Goal: Transaction & Acquisition: Purchase product/service

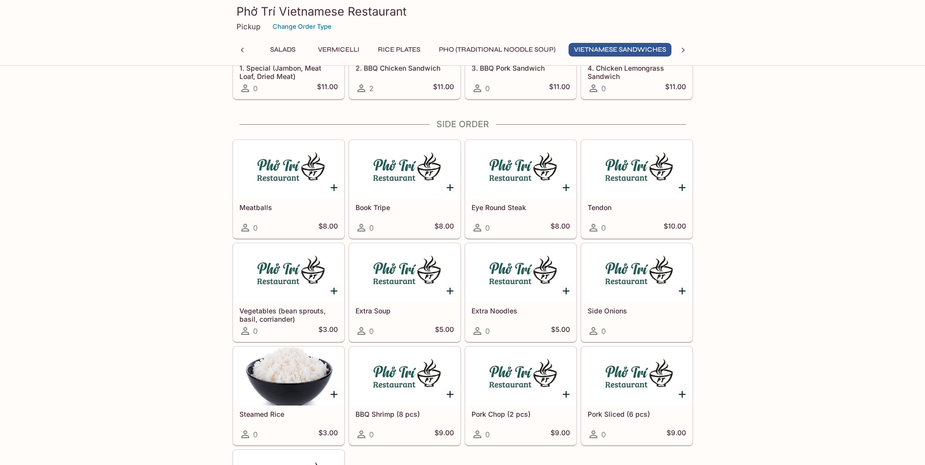
scroll to position [0, 59]
click at [454, 51] on button "Pho (Traditional Noodle Soup)" at bounding box center [493, 50] width 127 height 14
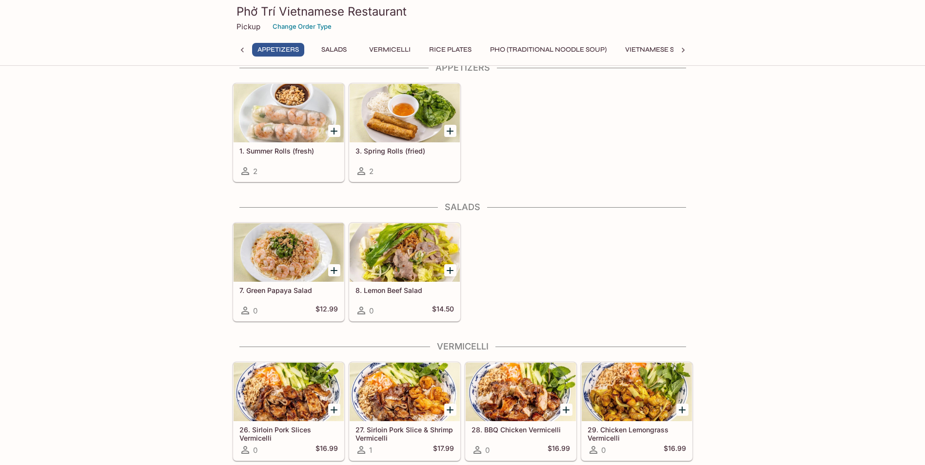
scroll to position [0, 0]
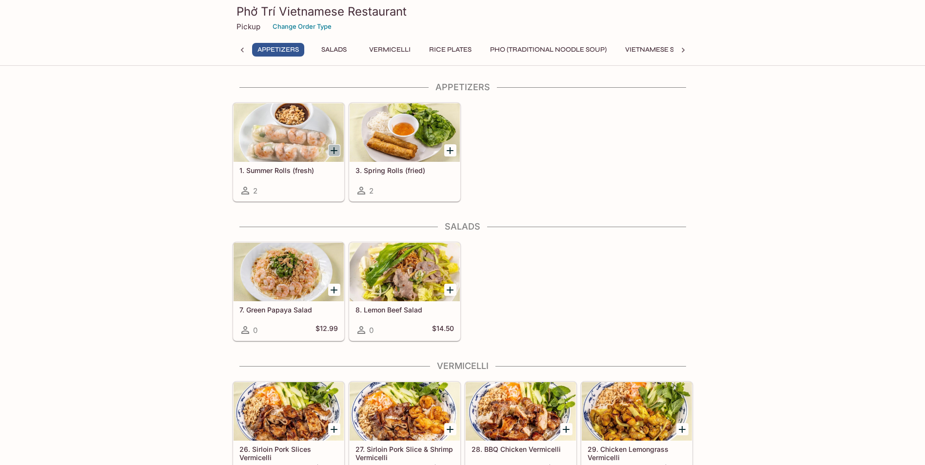
click at [336, 150] on icon "Add 1. Summer Rolls (fresh)" at bounding box center [334, 151] width 12 height 12
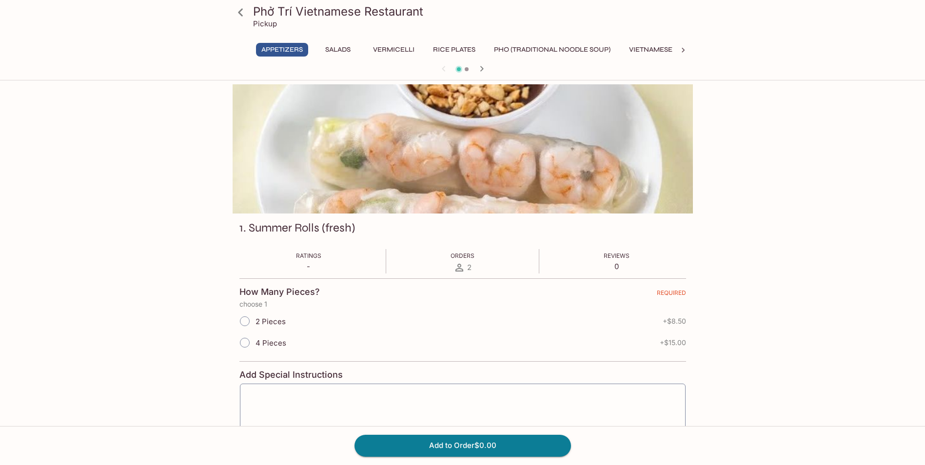
click at [454, 209] on div "2" at bounding box center [463, 268] width 24 height 12
click at [256, 209] on span "2 Pieces" at bounding box center [271, 321] width 30 height 9
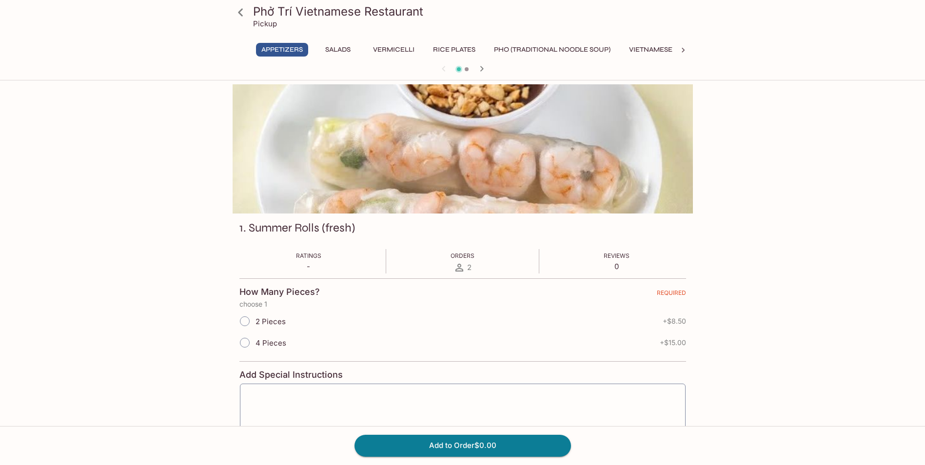
click at [255, 209] on input "2 Pieces" at bounding box center [245, 321] width 20 height 20
radio input "true"
click at [256, 209] on span "2 Pieces" at bounding box center [271, 321] width 30 height 9
click at [255, 209] on input "2 Pieces" at bounding box center [245, 321] width 20 height 20
click at [252, 15] on link at bounding box center [241, 12] width 24 height 24
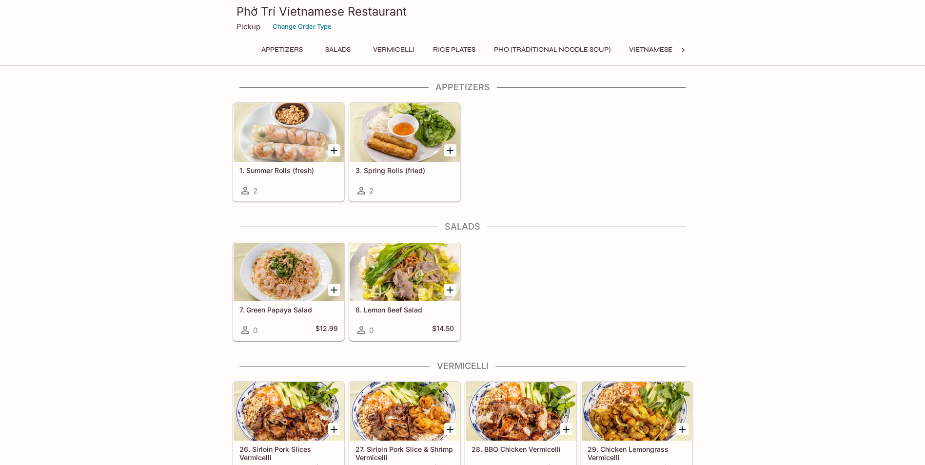
click at [430, 47] on button "Rice Plates" at bounding box center [454, 50] width 53 height 14
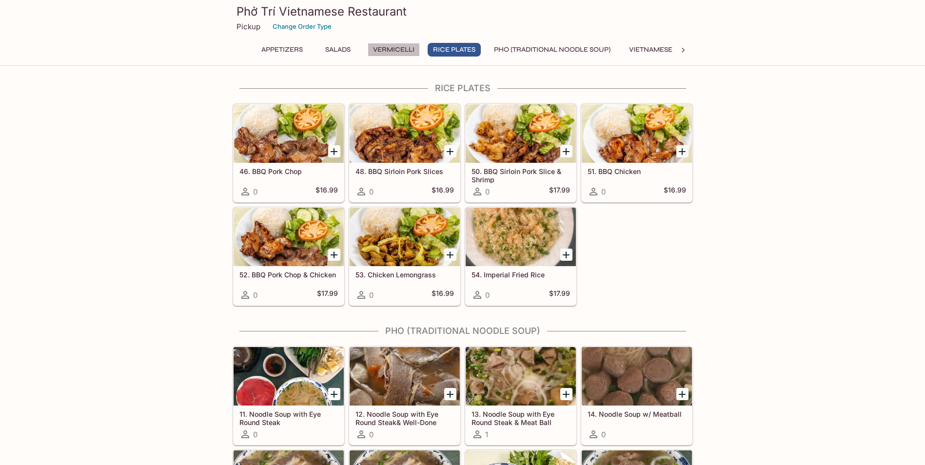
click at [411, 47] on button "Vermicelli" at bounding box center [394, 50] width 52 height 14
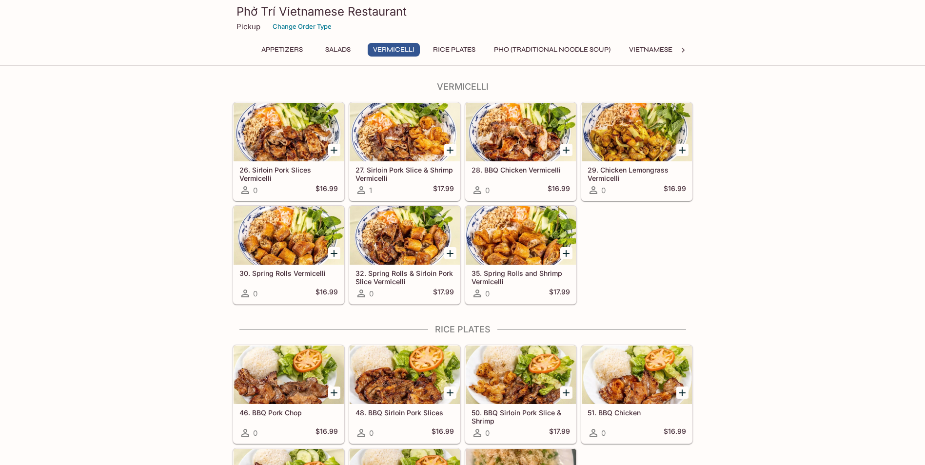
scroll to position [278, 0]
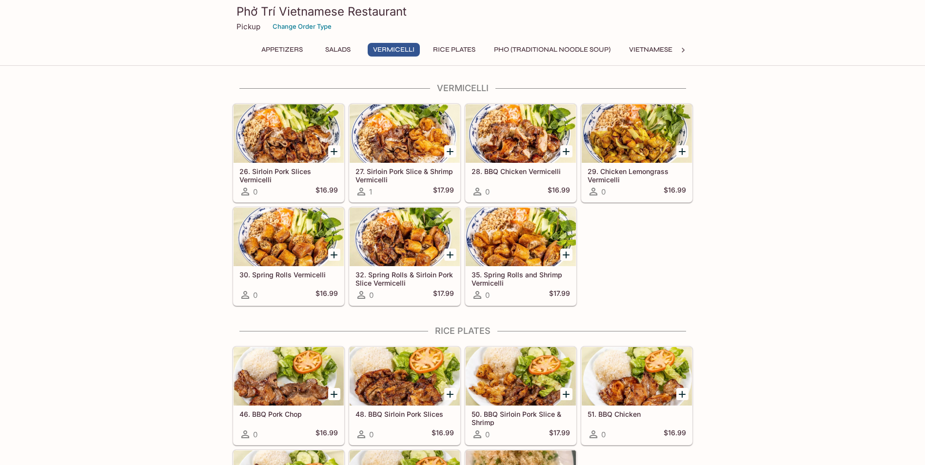
click at [454, 53] on button "Pho (Traditional Noodle Soup)" at bounding box center [552, 50] width 127 height 14
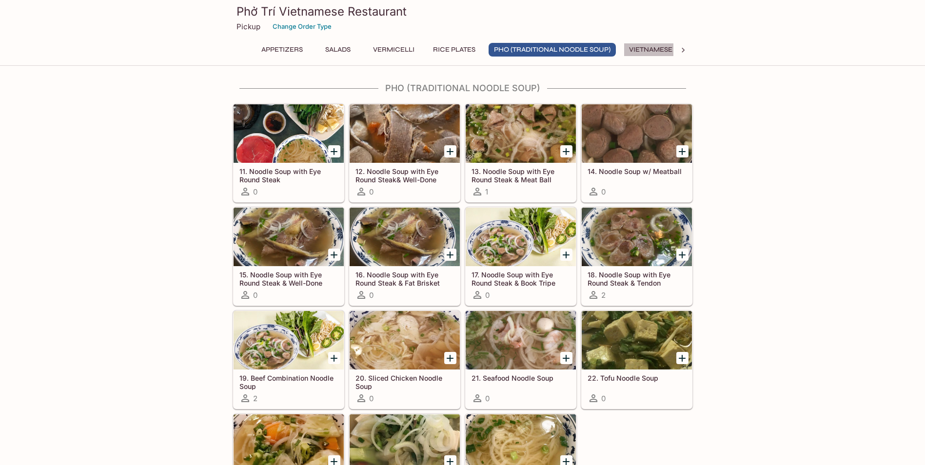
click at [454, 49] on button "Vietnamese Sandwiches" at bounding box center [675, 50] width 103 height 14
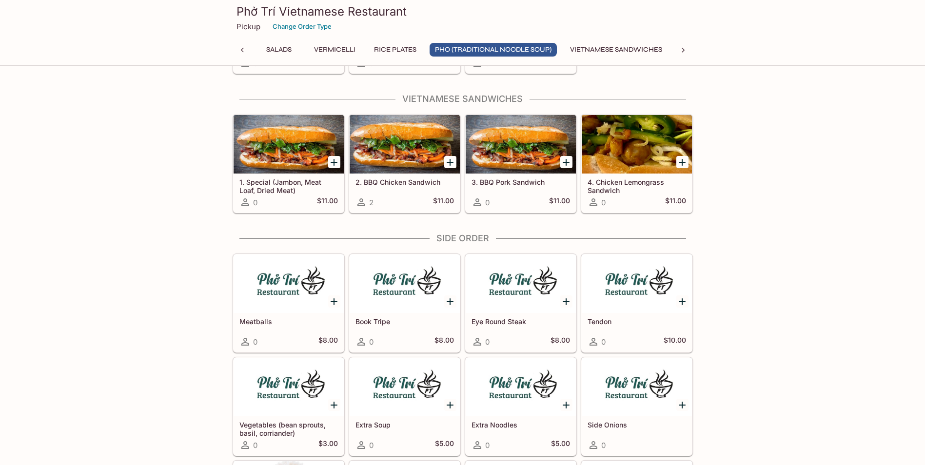
scroll to position [1213, 0]
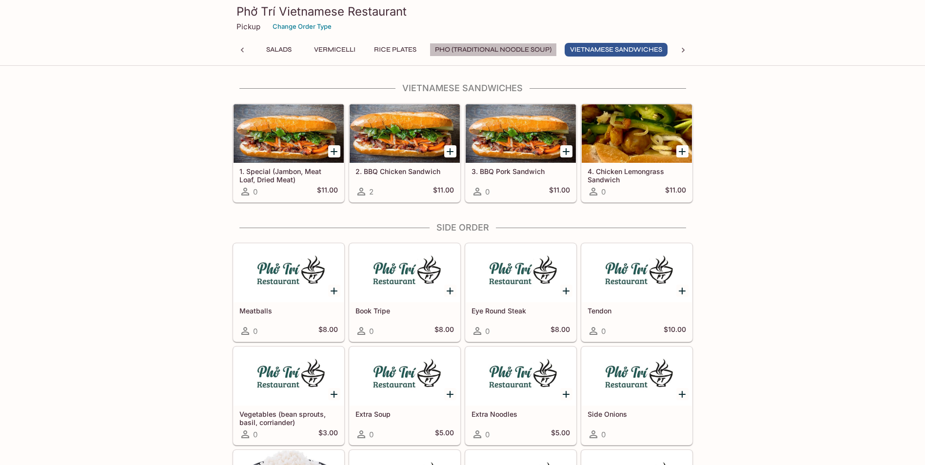
click at [454, 48] on button "Pho (Traditional Noodle Soup)" at bounding box center [493, 50] width 127 height 14
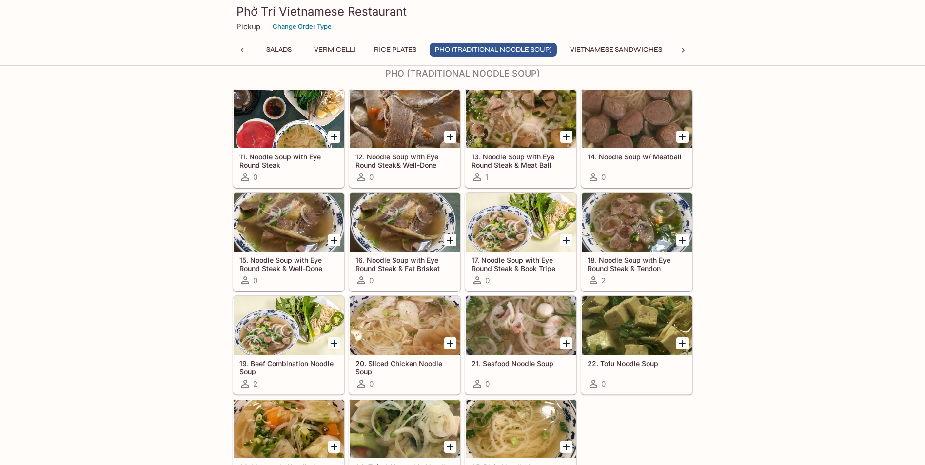
scroll to position [764, 0]
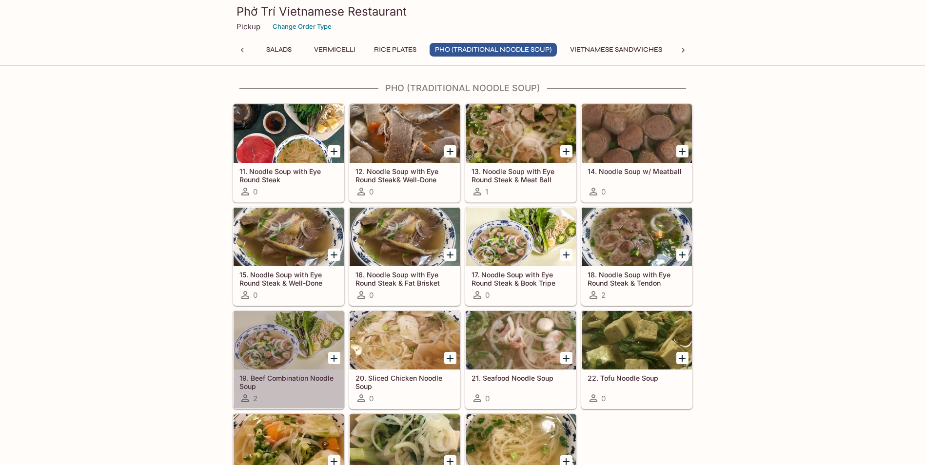
click at [284, 209] on div at bounding box center [289, 340] width 110 height 59
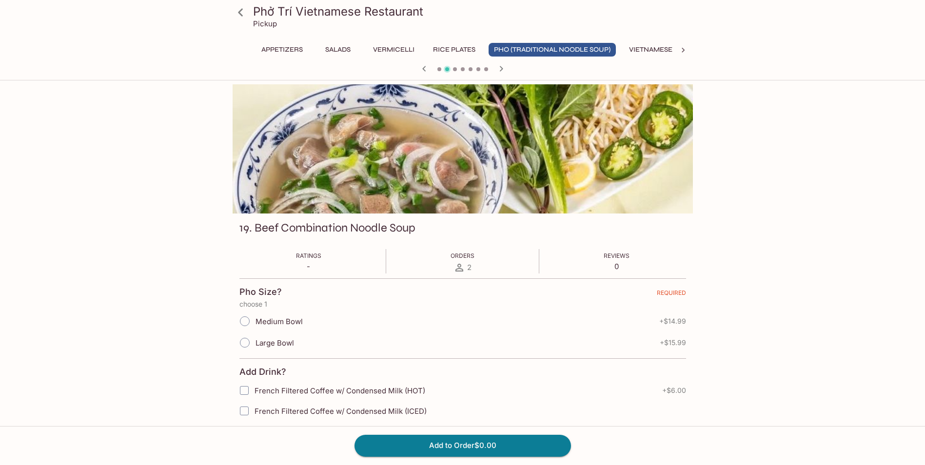
click at [241, 16] on icon at bounding box center [240, 12] width 17 height 17
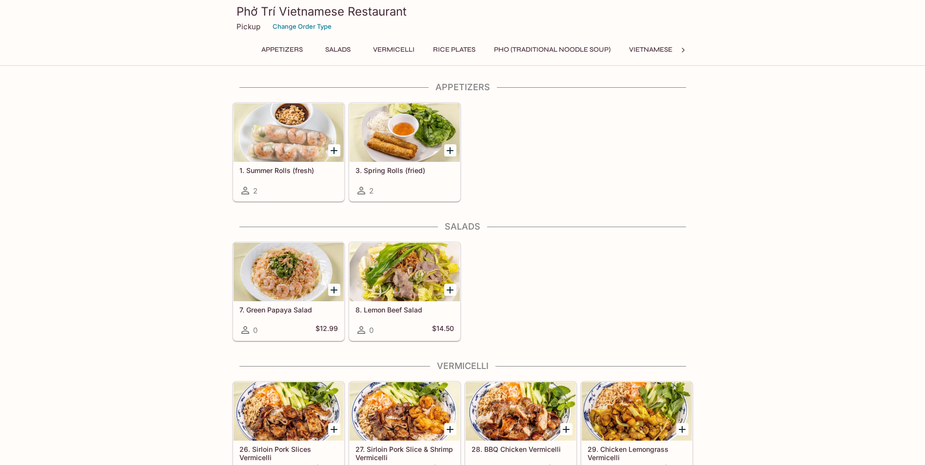
click at [454, 48] on button "Pho (Traditional Noodle Soup)" at bounding box center [552, 50] width 127 height 14
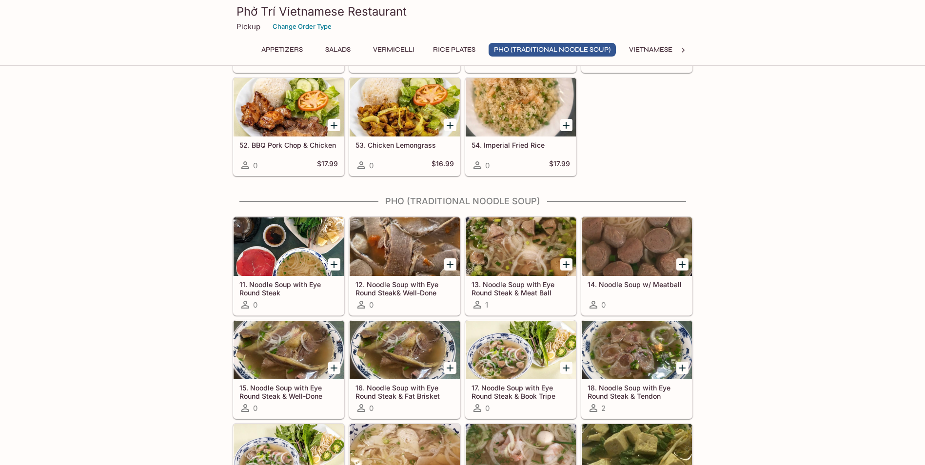
scroll to position [764, 0]
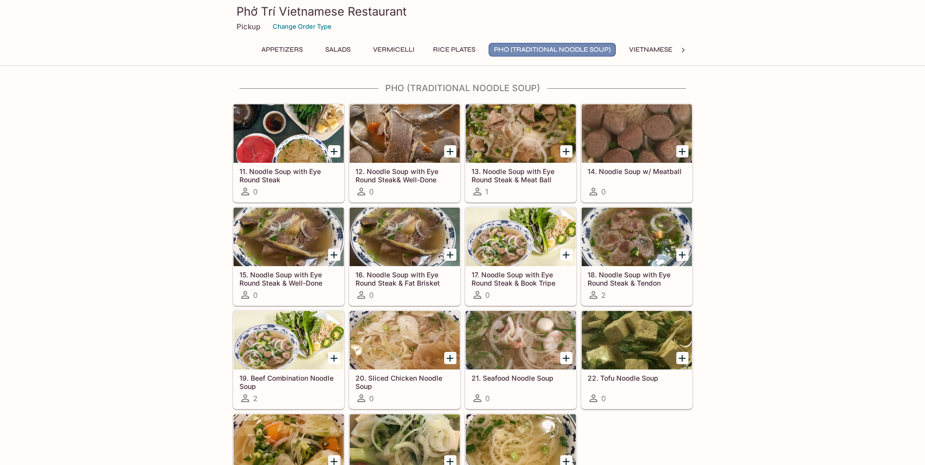
click at [454, 48] on button "Pho (Traditional Noodle Soup)" at bounding box center [552, 50] width 127 height 14
click at [440, 190] on div "0" at bounding box center [405, 192] width 99 height 12
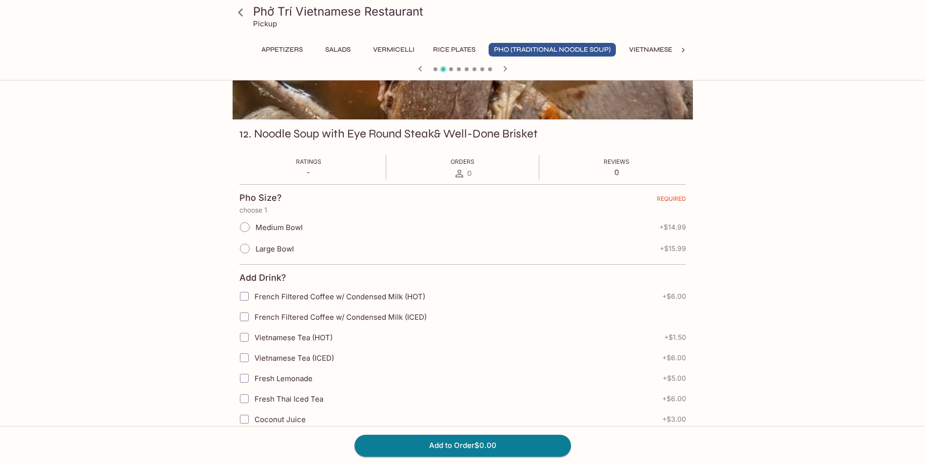
scroll to position [98, 0]
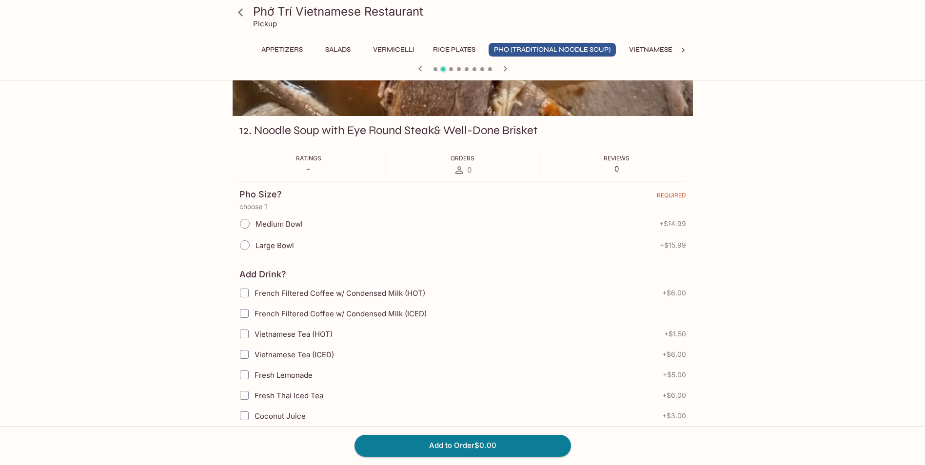
click at [260, 209] on span "Medium Bowl" at bounding box center [279, 223] width 47 height 9
click at [255, 209] on input "Medium Bowl" at bounding box center [245, 224] width 20 height 20
radio input "true"
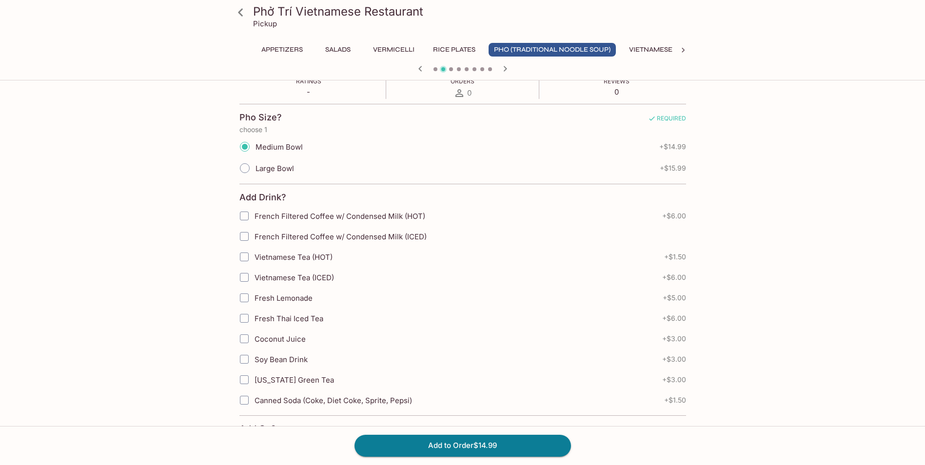
scroll to position [195, 0]
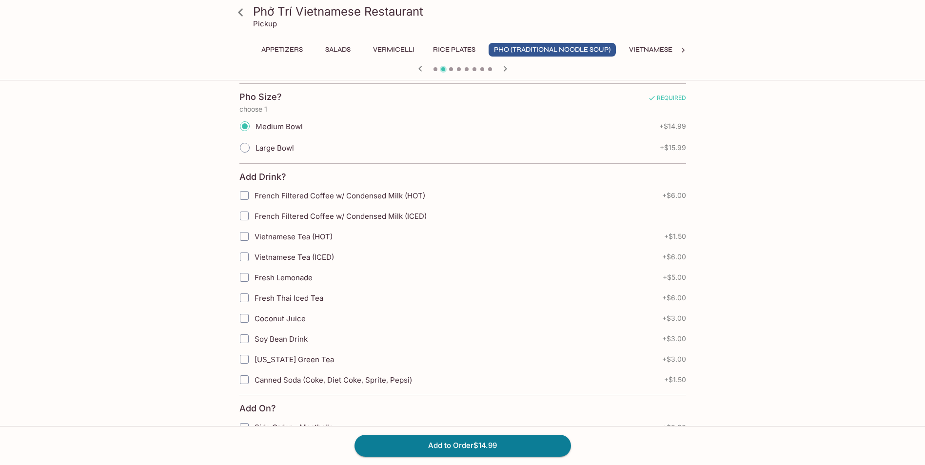
click at [265, 209] on span "French Filtered Coffee w/ Condensed Milk (ICED)" at bounding box center [341, 216] width 172 height 9
click at [254, 209] on input "French Filtered Coffee w/ Condensed Milk (ICED)" at bounding box center [245, 216] width 20 height 20
click at [265, 209] on span "French Filtered Coffee w/ Condensed Milk (ICED)" at bounding box center [341, 216] width 172 height 9
click at [254, 209] on input "French Filtered Coffee w/ Condensed Milk (ICED)" at bounding box center [245, 216] width 20 height 20
click at [265, 209] on span "French Filtered Coffee w/ Condensed Milk (ICED)" at bounding box center [341, 216] width 172 height 9
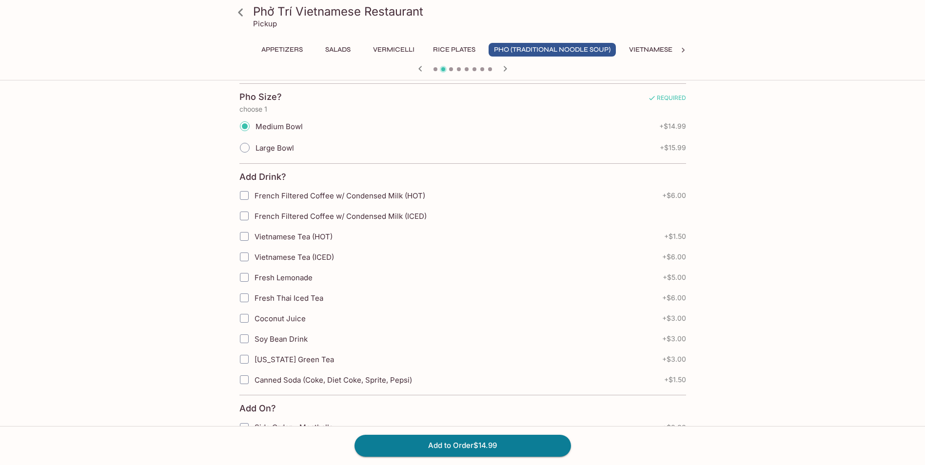
click at [254, 209] on input "French Filtered Coffee w/ Condensed Milk (ICED)" at bounding box center [245, 216] width 20 height 20
click at [265, 209] on span "French Filtered Coffee w/ Condensed Milk (ICED)" at bounding box center [341, 216] width 172 height 9
click at [254, 209] on input "French Filtered Coffee w/ Condensed Milk (ICED)" at bounding box center [245, 216] width 20 height 20
checkbox input "false"
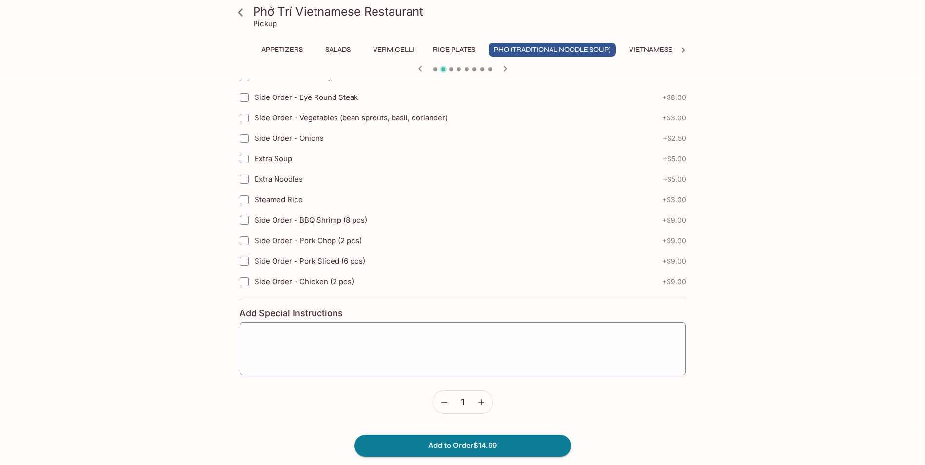
scroll to position [568, 0]
click at [400, 209] on button "Add to Order $14.99" at bounding box center [463, 445] width 217 height 21
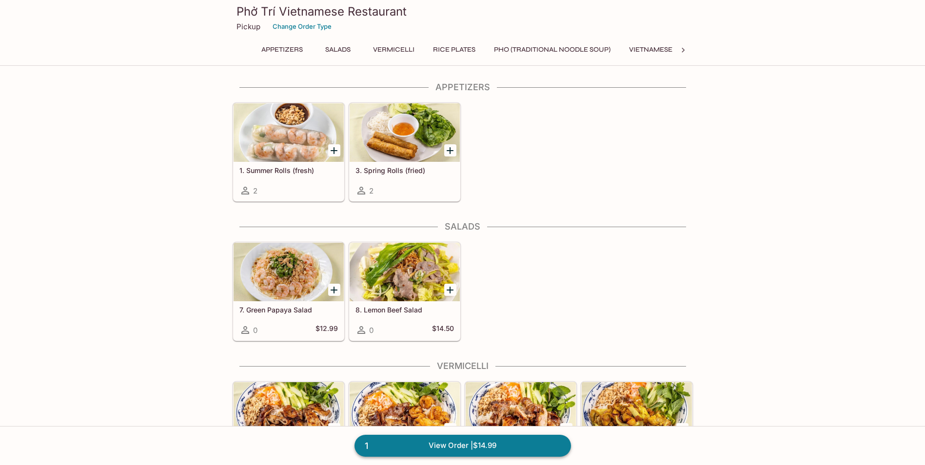
click at [433, 209] on link "1 View Order | $14.99" at bounding box center [463, 445] width 217 height 21
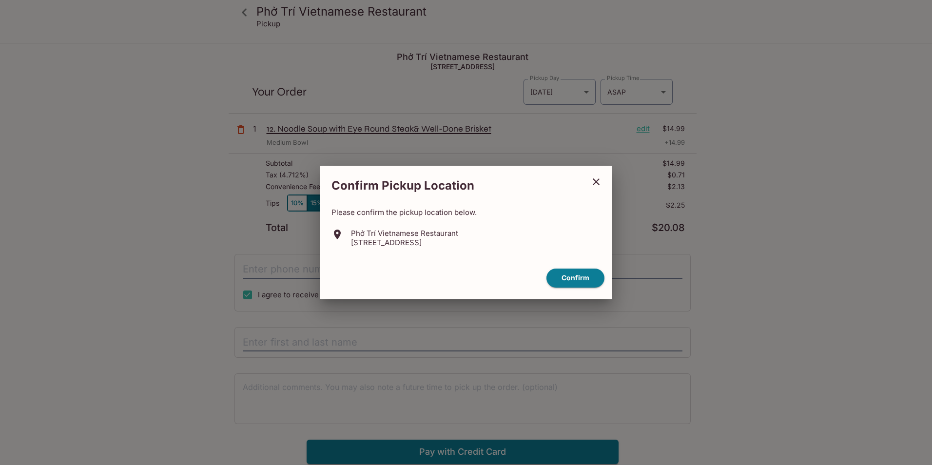
click at [454, 172] on button "close" at bounding box center [596, 182] width 24 height 24
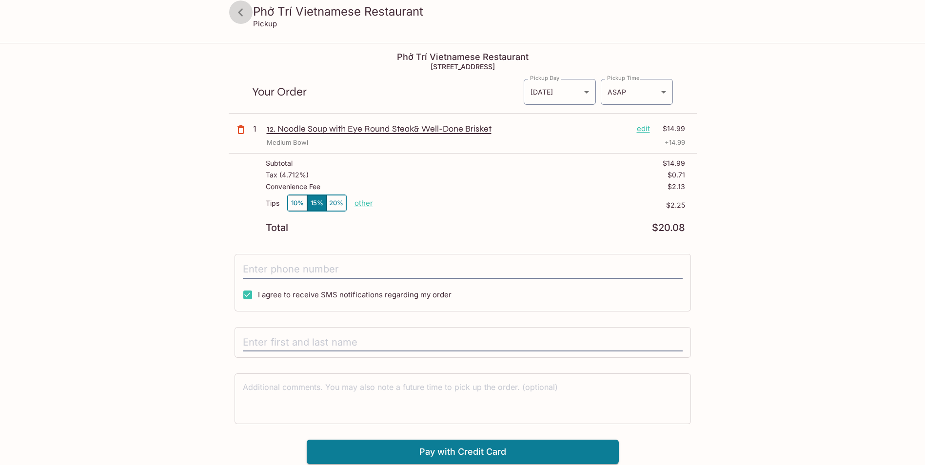
click at [243, 12] on icon at bounding box center [240, 12] width 17 height 17
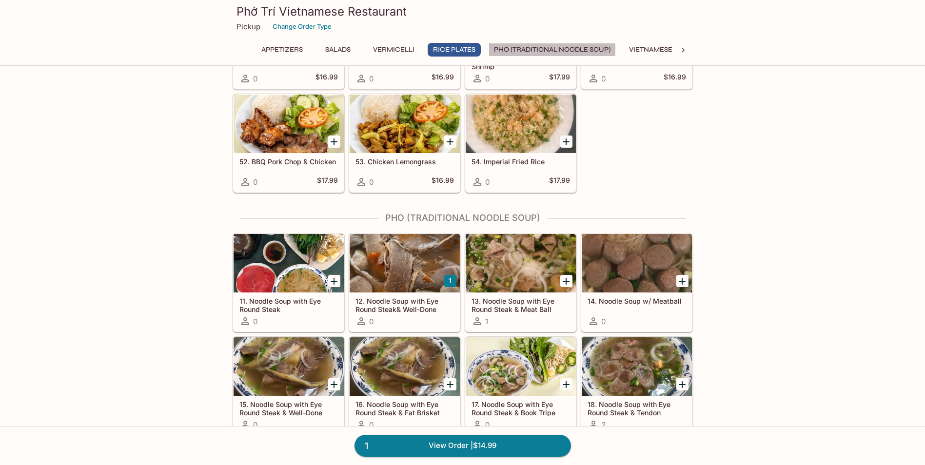
click at [454, 45] on button "Pho (Traditional Noodle Soup)" at bounding box center [552, 50] width 127 height 14
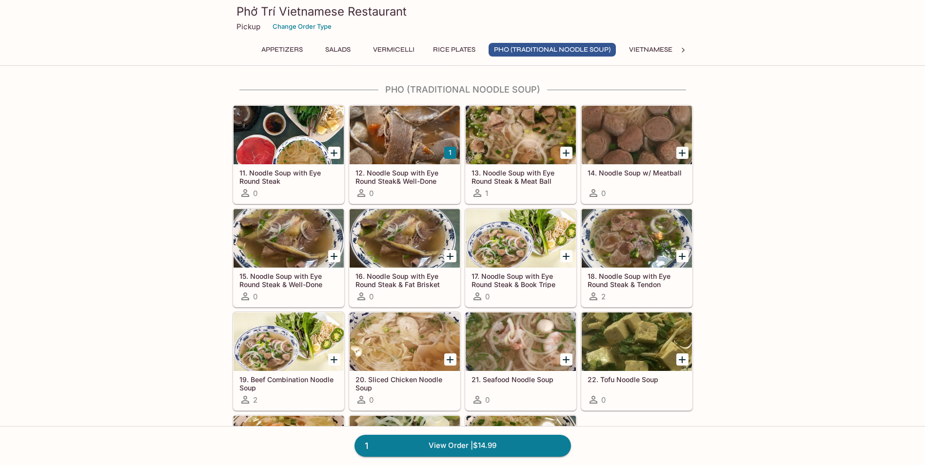
scroll to position [764, 0]
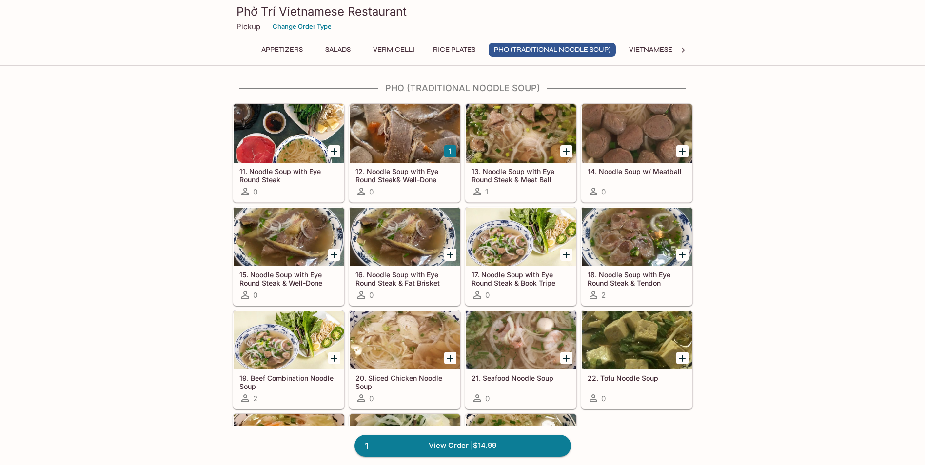
click at [410, 174] on h5 "12. Noodle Soup with Eye Round Steak& Well-Done Brisket" at bounding box center [405, 175] width 99 height 16
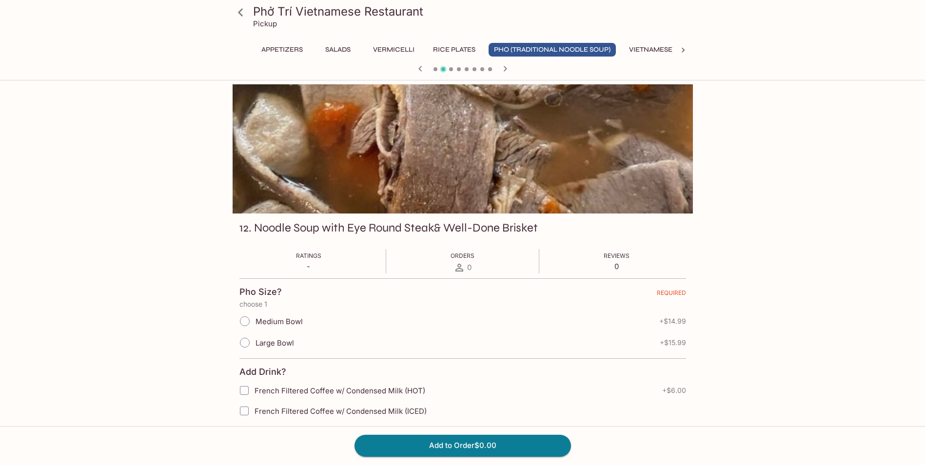
drag, startPoint x: 579, startPoint y: 55, endPoint x: 579, endPoint y: 41, distance: 13.7
click at [454, 42] on div "Phở Trí Vietnamese Restaurant Pickup Appetizers Salads Vermicelli Rice Plates P…" at bounding box center [463, 38] width 468 height 77
click at [454, 48] on button "Pho (Traditional Noodle Soup)" at bounding box center [552, 50] width 127 height 14
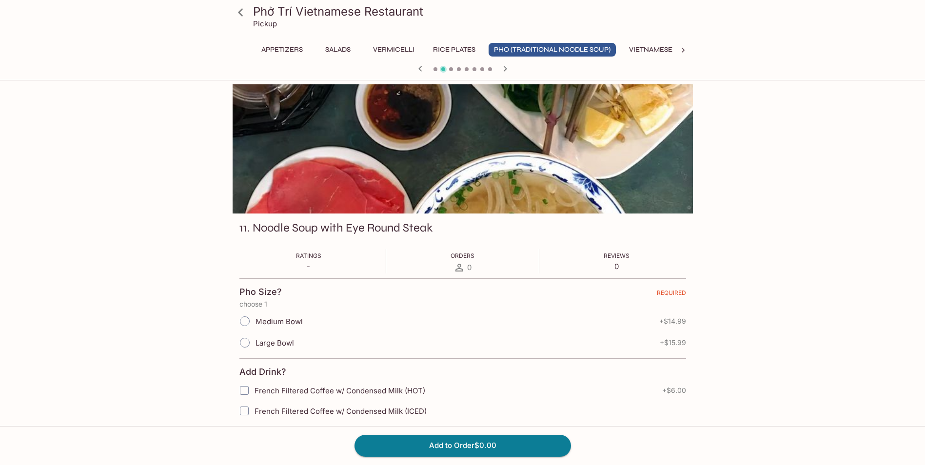
click at [454, 48] on button "Pho (Traditional Noodle Soup)" at bounding box center [552, 50] width 127 height 14
click at [454, 51] on div at bounding box center [684, 50] width 20 height 15
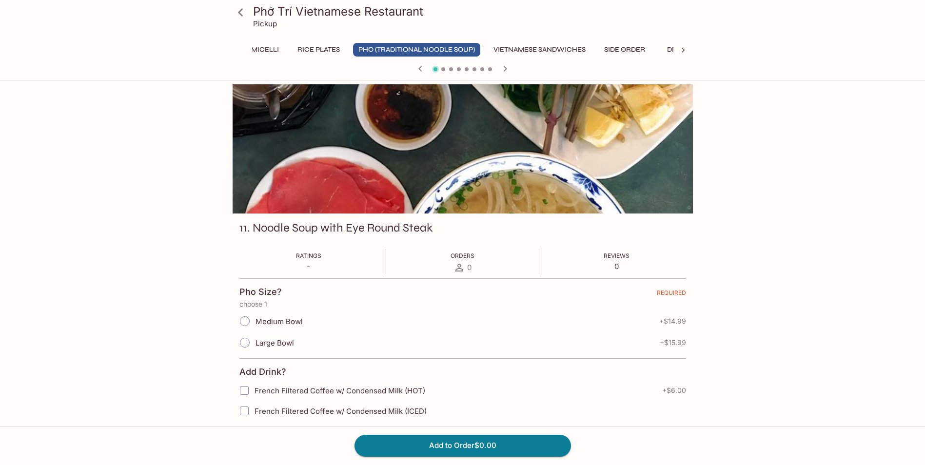
scroll to position [0, 171]
click at [454, 56] on button "Vietnamese Sandwiches" at bounding box center [510, 50] width 103 height 14
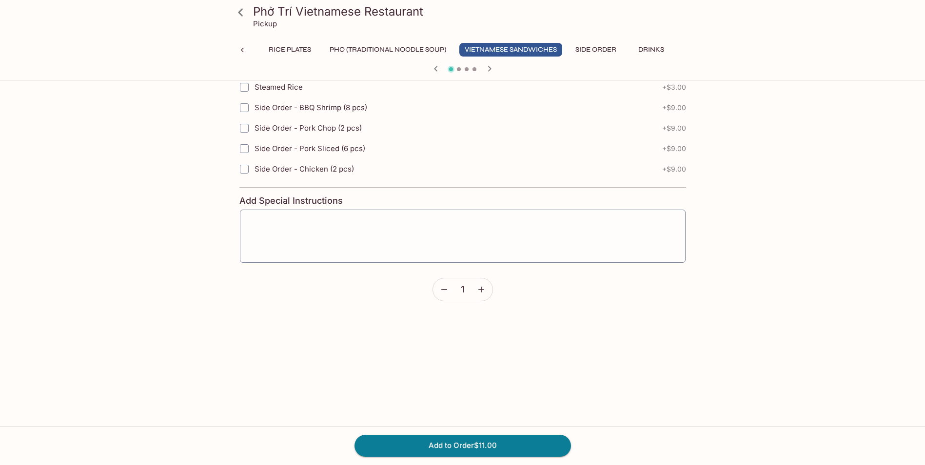
click at [454, 57] on div "Appetizers Salads Vermicelli Rice Plates Pho (Traditional Noodle Soup) Vietname…" at bounding box center [462, 53] width 421 height 20
click at [454, 52] on button "Side Order" at bounding box center [596, 50] width 52 height 14
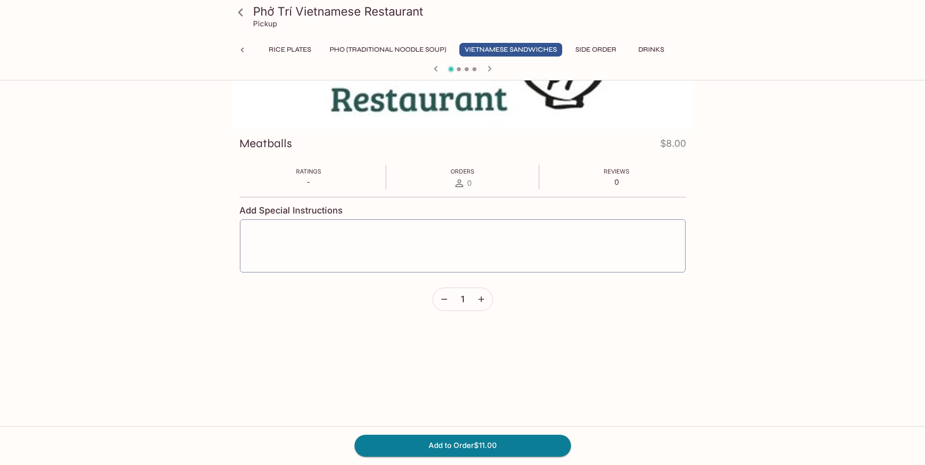
scroll to position [426, 0]
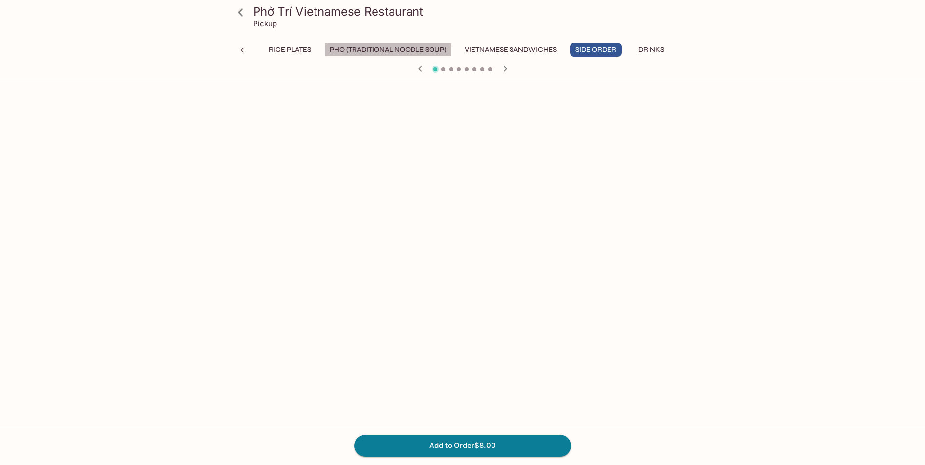
click at [400, 48] on button "Pho (Traditional Noodle Soup)" at bounding box center [387, 50] width 127 height 14
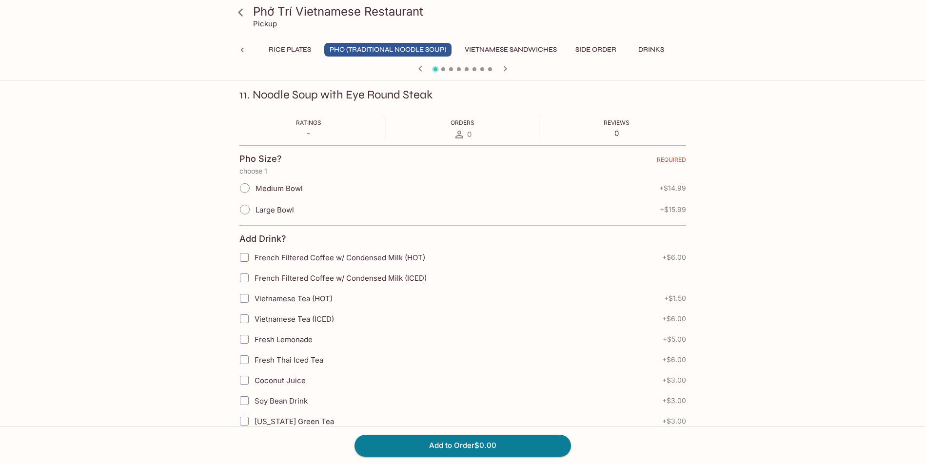
click at [454, 47] on button "Vietnamese Sandwiches" at bounding box center [510, 50] width 103 height 14
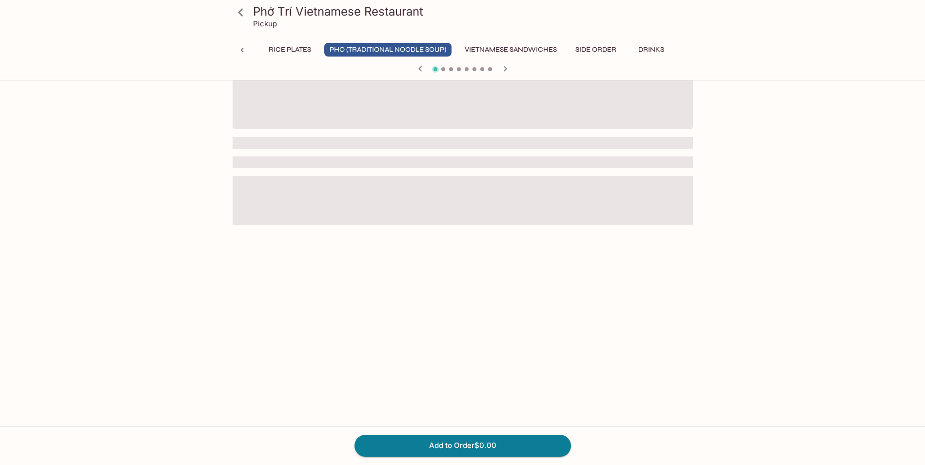
scroll to position [133, 0]
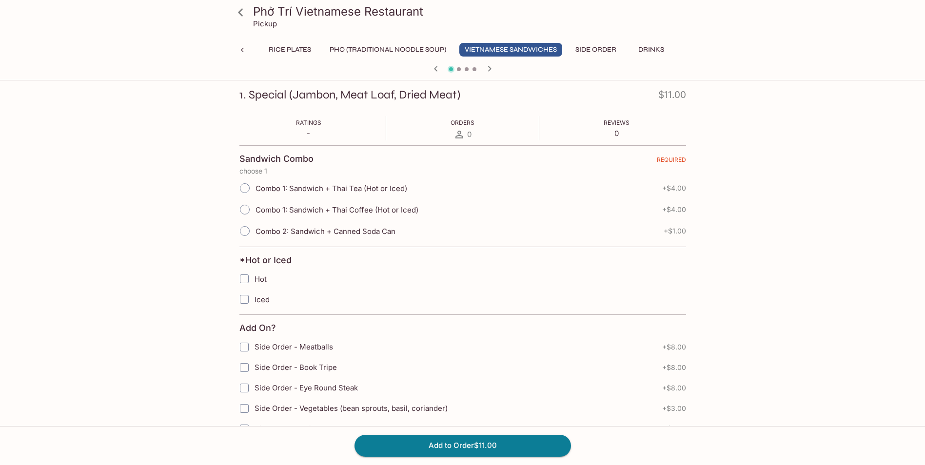
click at [454, 51] on button "Side Order" at bounding box center [596, 50] width 52 height 14
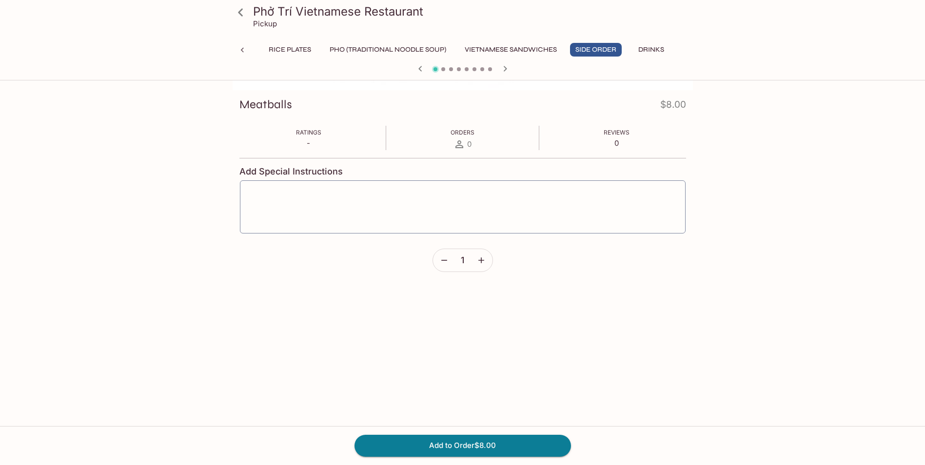
scroll to position [0, 0]
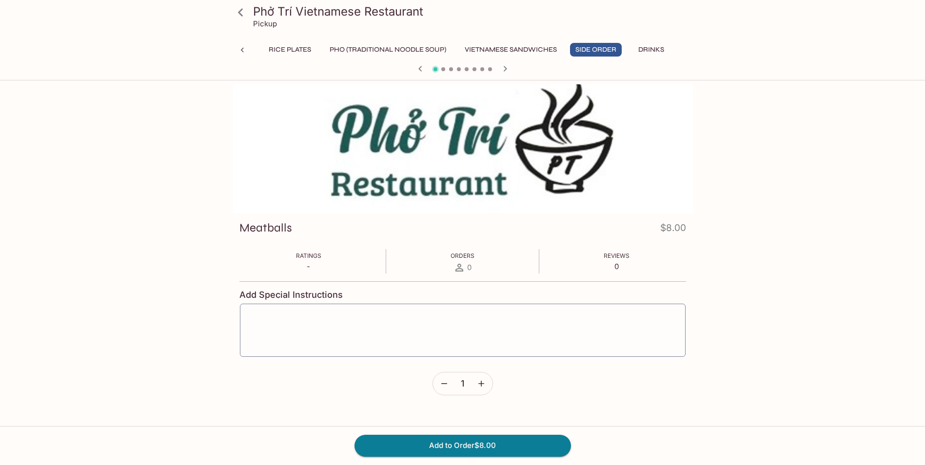
click at [454, 74] on icon "button" at bounding box center [505, 69] width 12 height 12
click at [454, 47] on button "Vietnamese Sandwiches" at bounding box center [510, 50] width 103 height 14
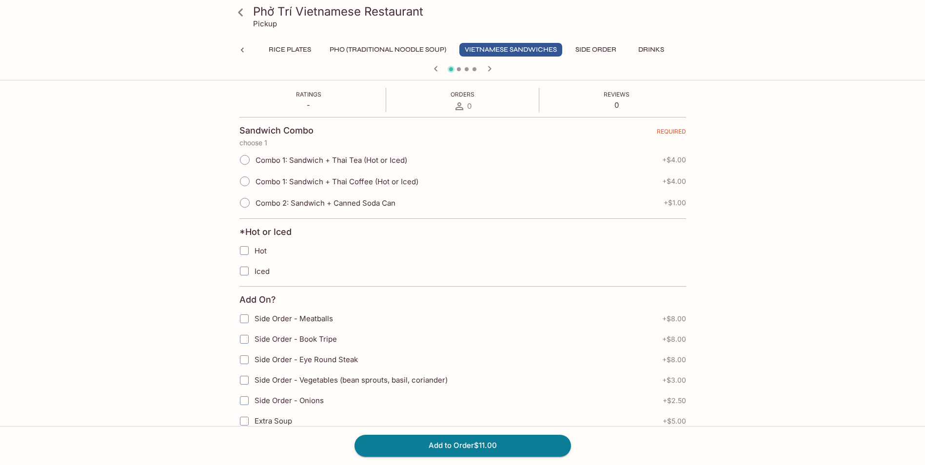
scroll to position [146, 0]
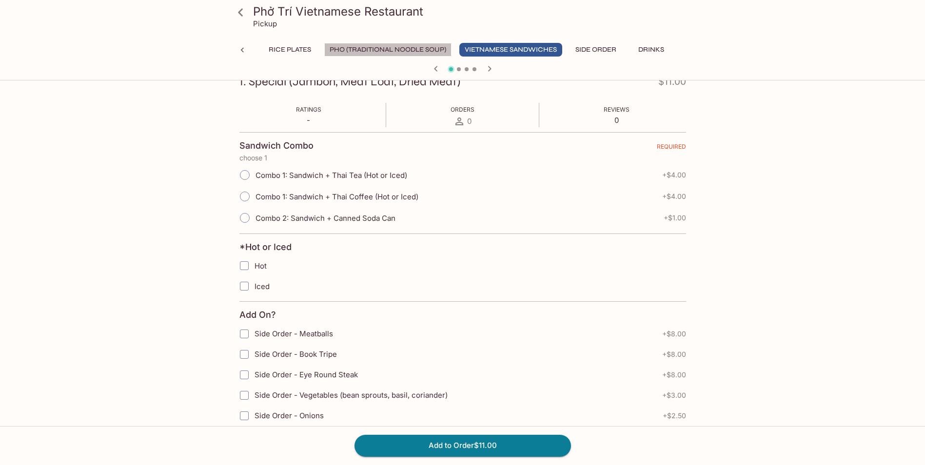
click at [427, 51] on button "Pho (Traditional Noodle Soup)" at bounding box center [387, 50] width 127 height 14
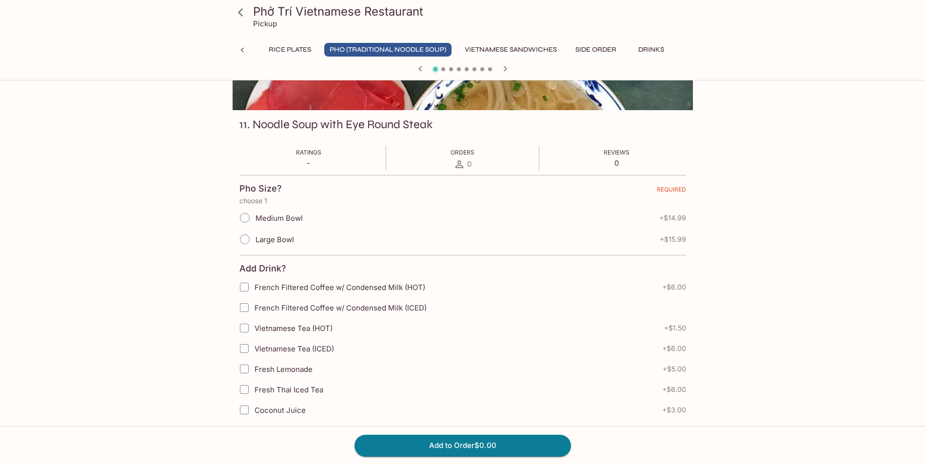
scroll to position [0, 0]
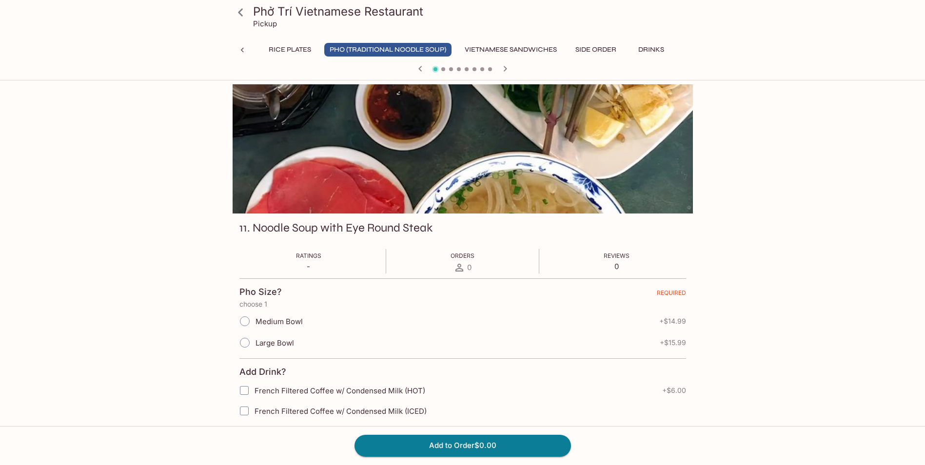
click at [418, 71] on icon "button" at bounding box center [421, 69] width 12 height 12
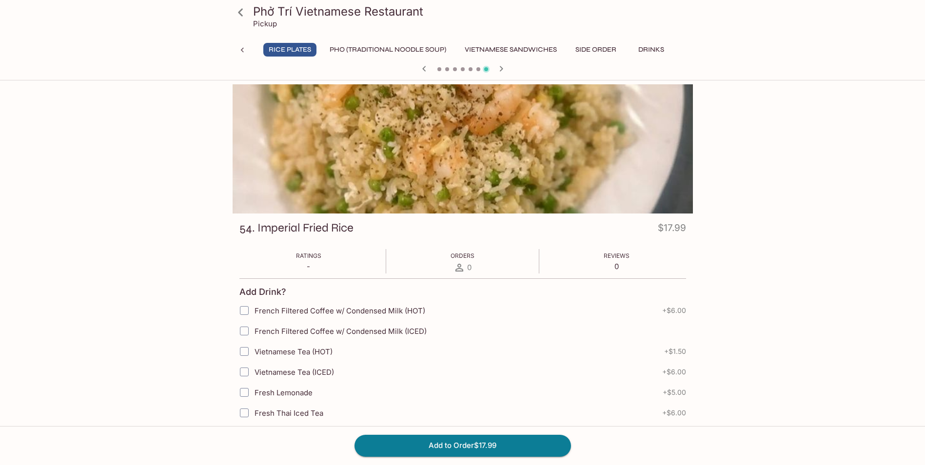
click at [247, 22] on link at bounding box center [241, 12] width 24 height 24
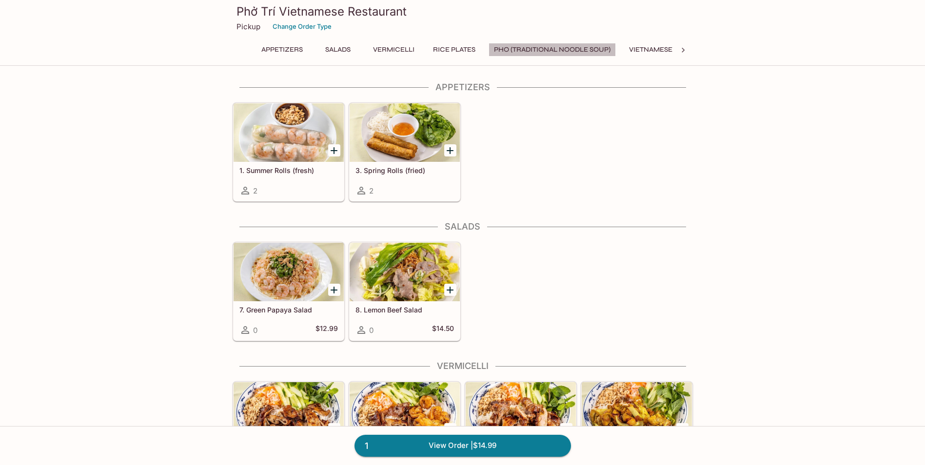
click at [454, 47] on button "Pho (Traditional Noodle Soup)" at bounding box center [552, 50] width 127 height 14
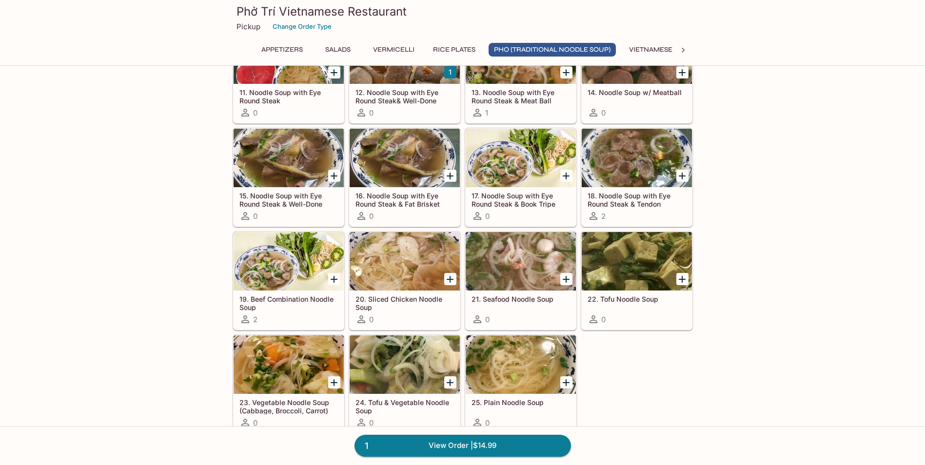
scroll to position [715, 0]
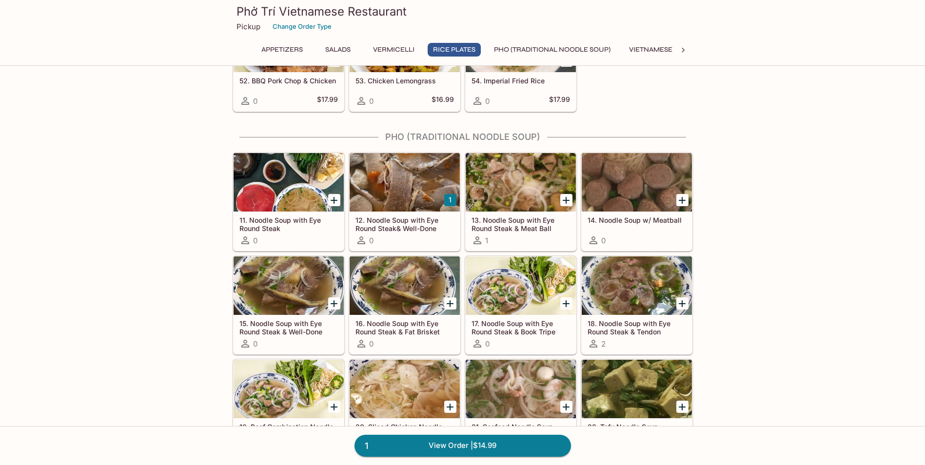
click at [454, 171] on div at bounding box center [521, 182] width 110 height 59
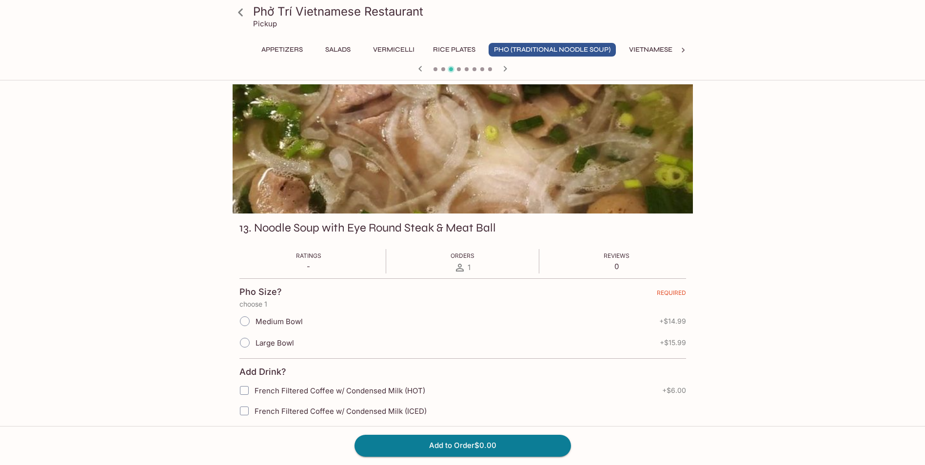
click at [242, 17] on icon at bounding box center [240, 12] width 17 height 17
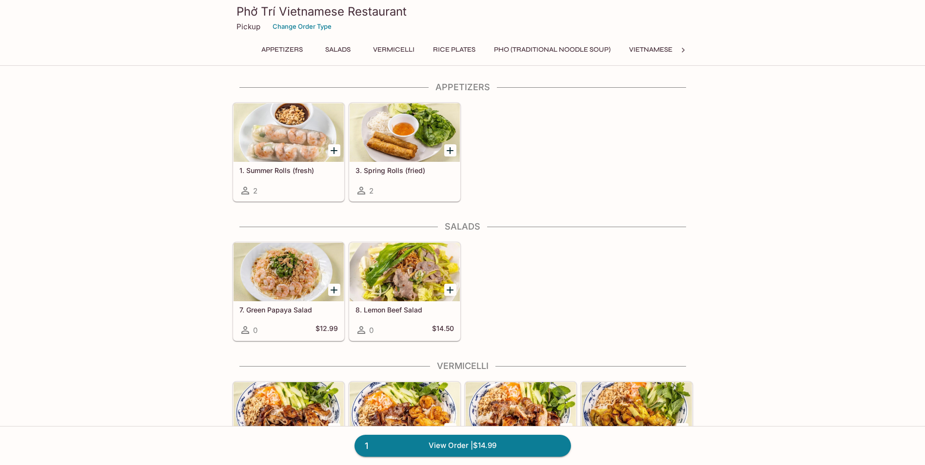
click at [287, 47] on button "Appetizers" at bounding box center [282, 50] width 52 height 14
click at [344, 45] on button "Salads" at bounding box center [338, 50] width 44 height 14
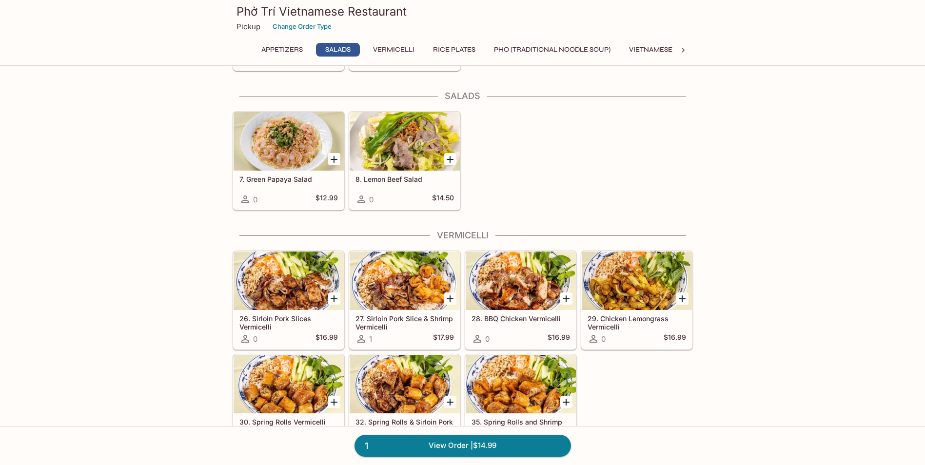
scroll to position [139, 0]
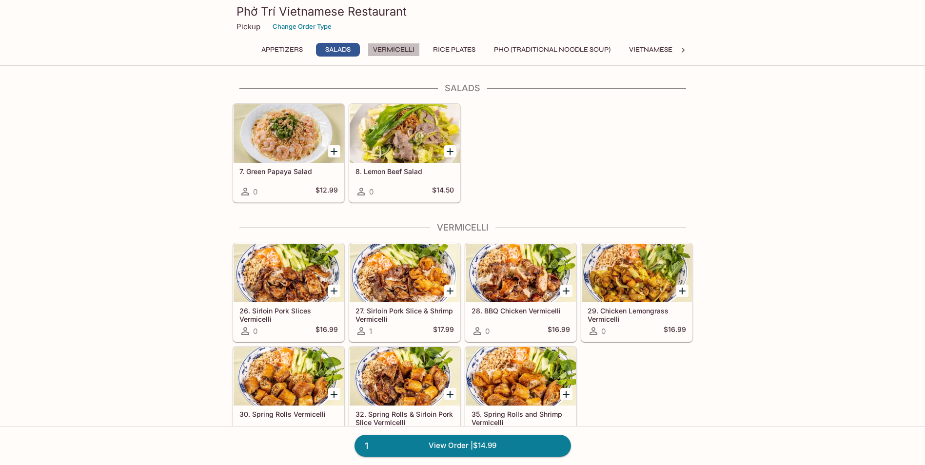
click at [395, 47] on button "Vermicelli" at bounding box center [394, 50] width 52 height 14
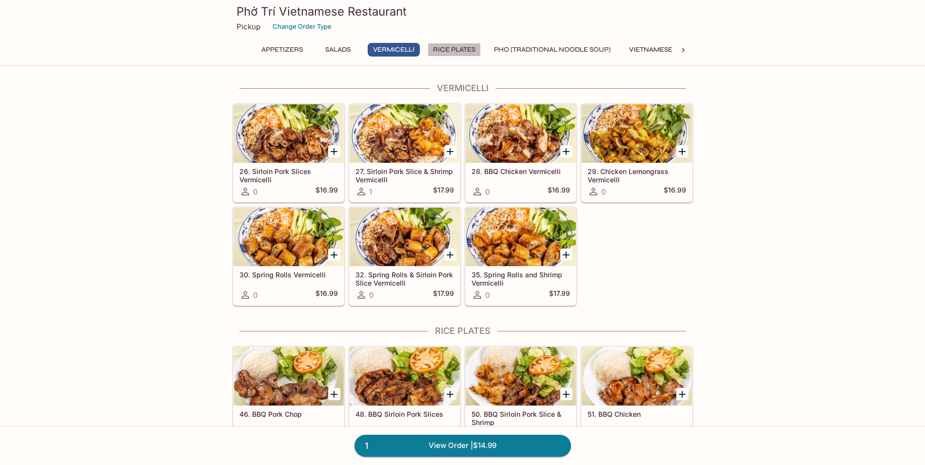
click at [454, 43] on button "Rice Plates" at bounding box center [454, 50] width 53 height 14
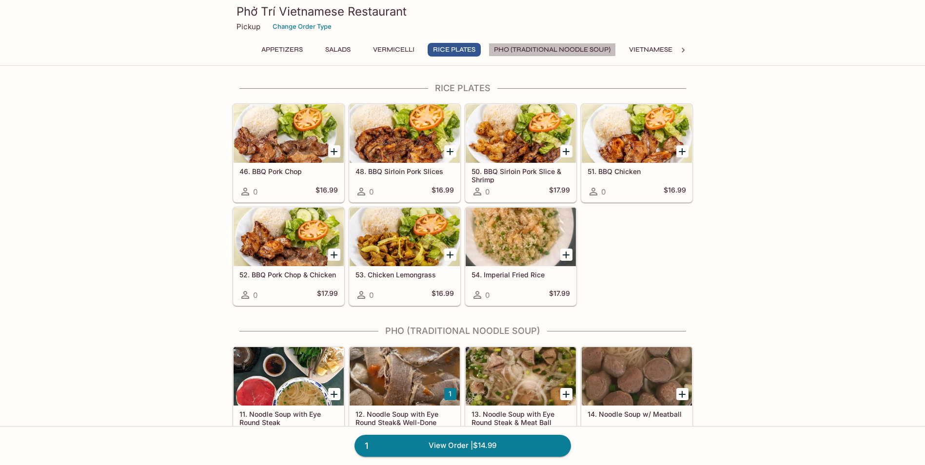
click at [454, 43] on button "Pho (Traditional Noodle Soup)" at bounding box center [552, 50] width 127 height 14
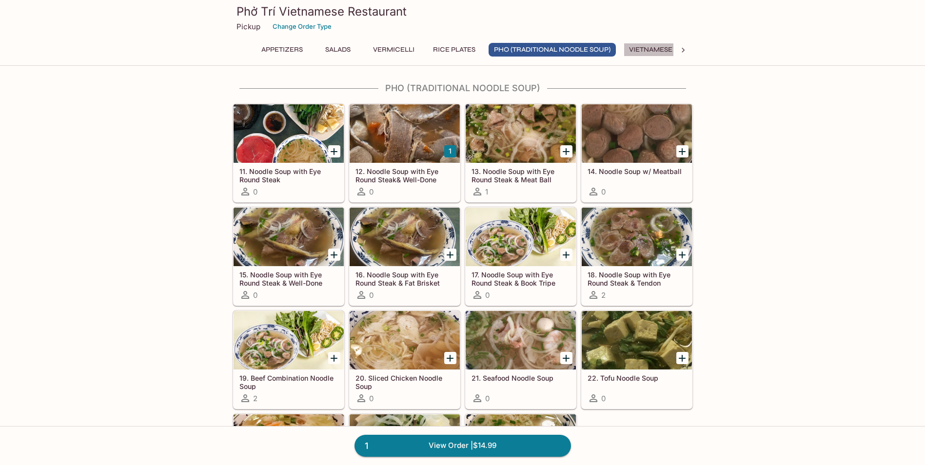
click at [454, 43] on button "Vietnamese Sandwiches" at bounding box center [675, 50] width 103 height 14
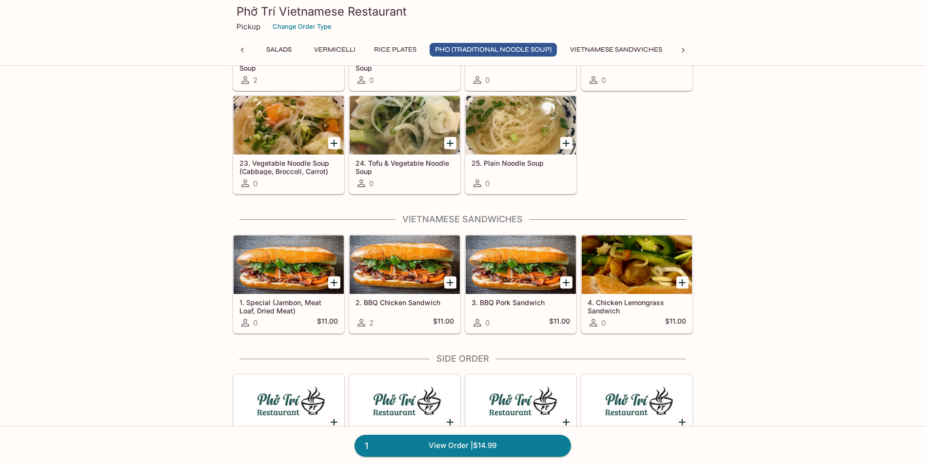
scroll to position [1213, 0]
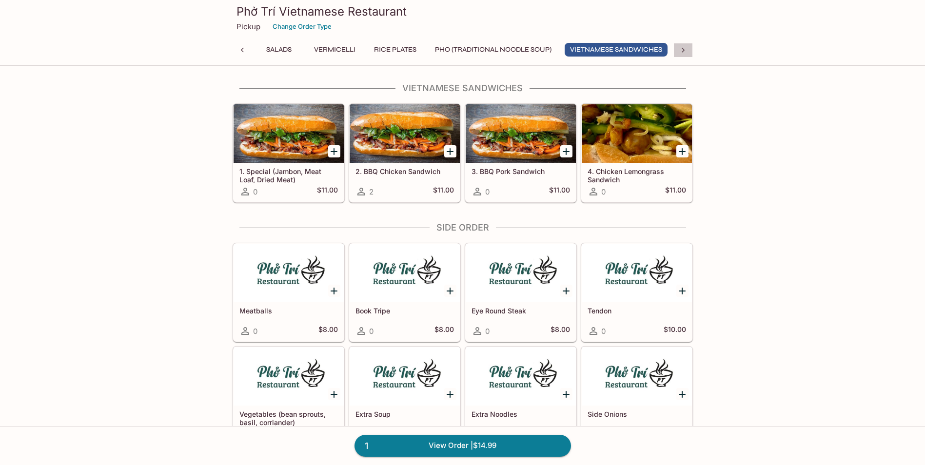
click at [454, 48] on icon at bounding box center [683, 50] width 10 height 10
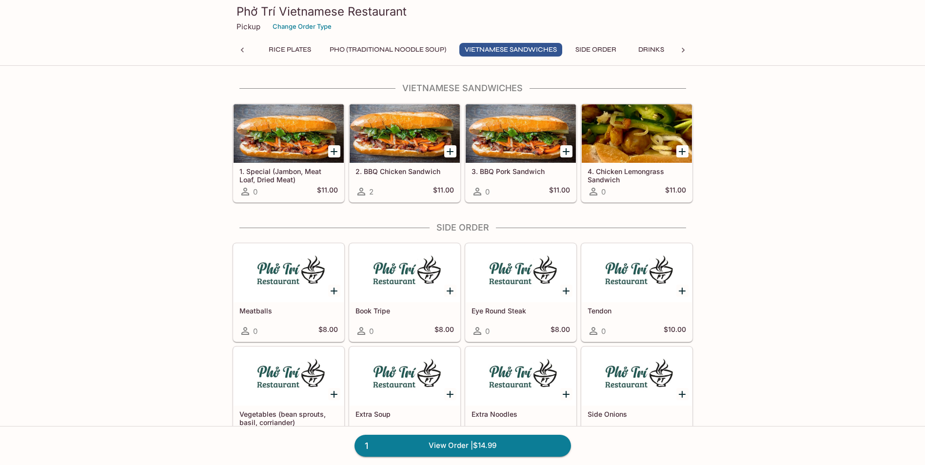
scroll to position [0, 171]
click at [454, 51] on button "Side Order" at bounding box center [596, 50] width 52 height 14
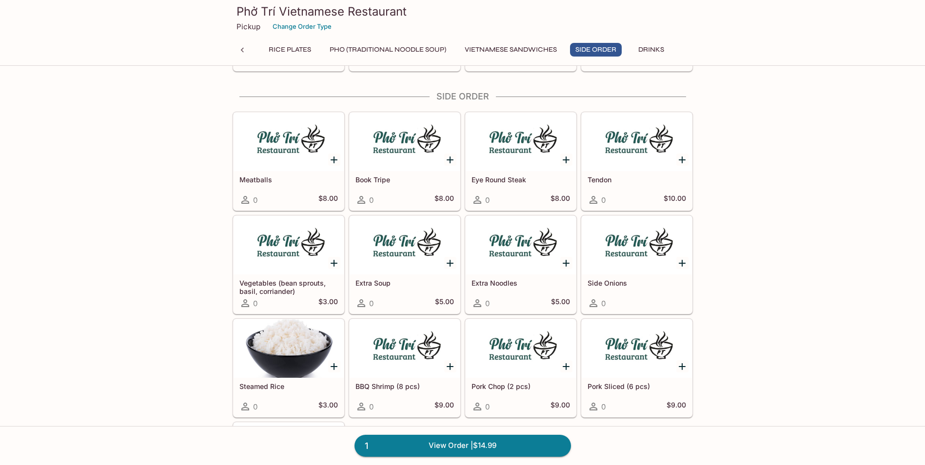
scroll to position [1353, 0]
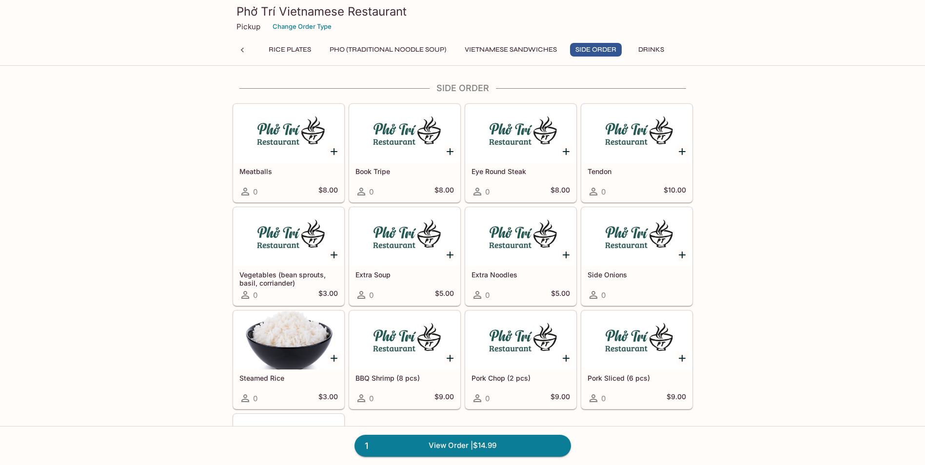
click at [454, 59] on div "Appetizers Salads Vermicelli Rice Plates Pho (Traditional Noodle Soup) Vietname…" at bounding box center [462, 53] width 421 height 20
click at [454, 55] on button "Vietnamese Sandwiches" at bounding box center [510, 50] width 103 height 14
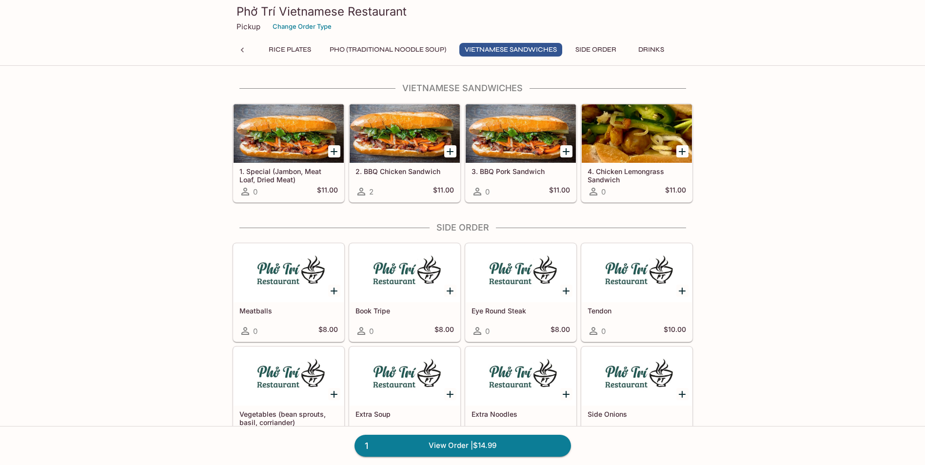
click at [418, 54] on button "Pho (Traditional Noodle Soup)" at bounding box center [387, 50] width 127 height 14
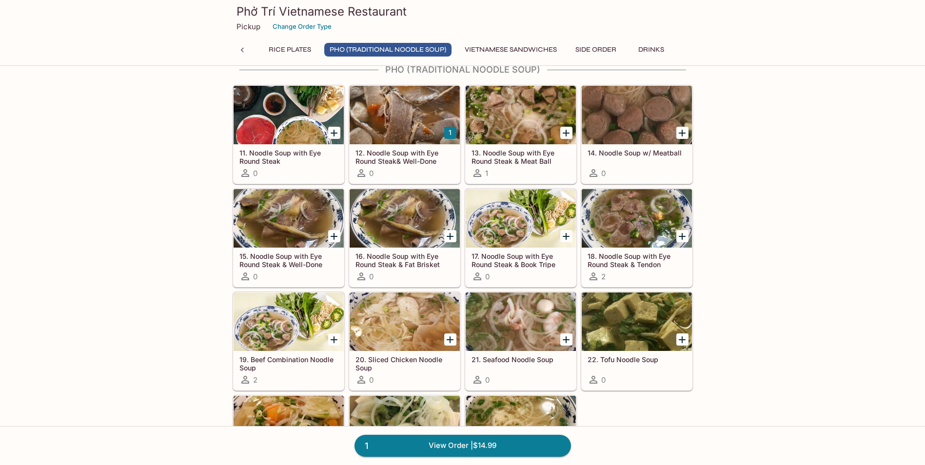
scroll to position [764, 0]
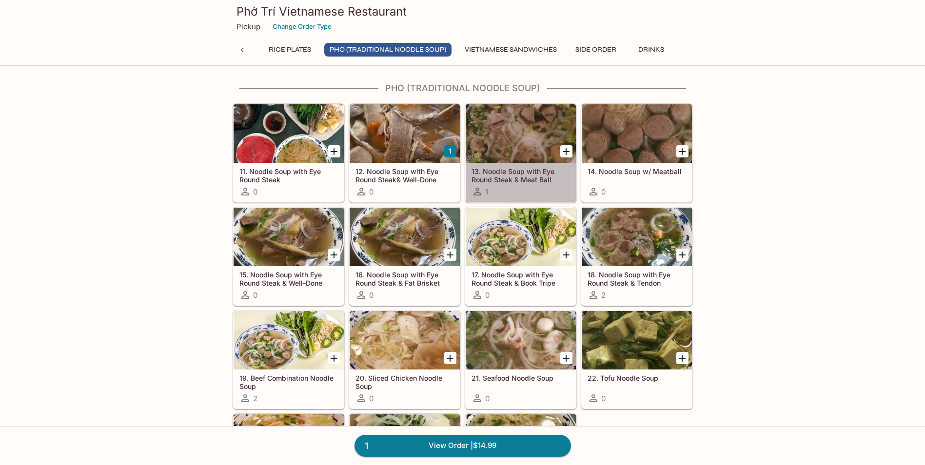
click at [454, 123] on div at bounding box center [521, 133] width 110 height 59
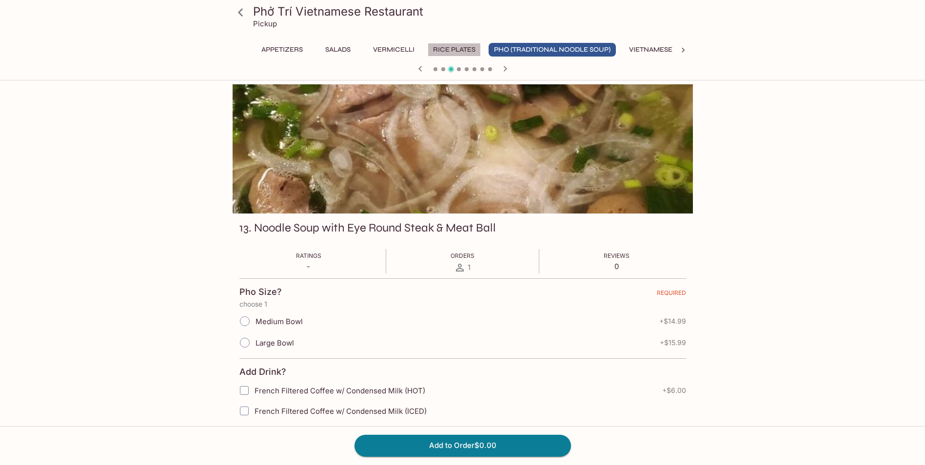
click at [450, 51] on button "Rice Plates" at bounding box center [454, 50] width 53 height 14
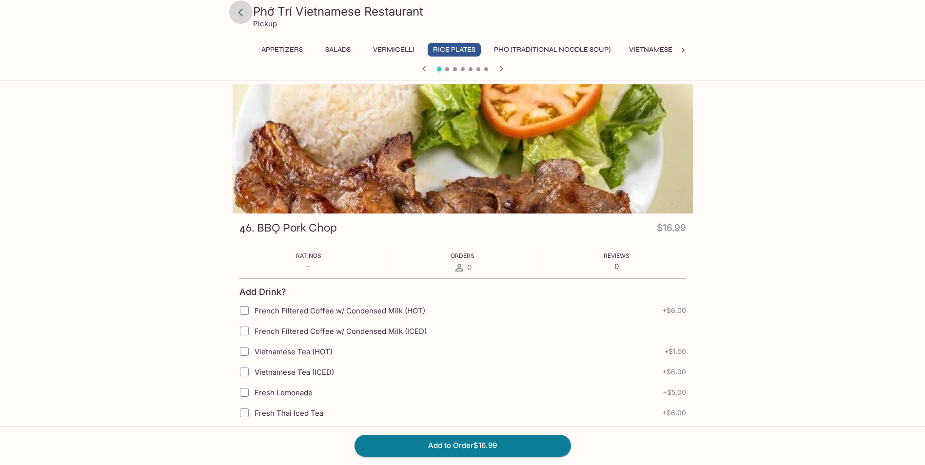
click at [243, 15] on icon at bounding box center [240, 12] width 17 height 17
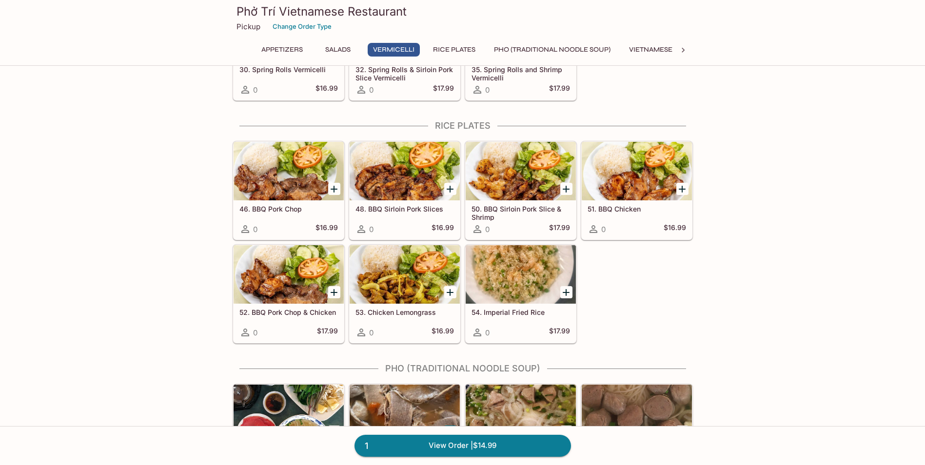
scroll to position [488, 0]
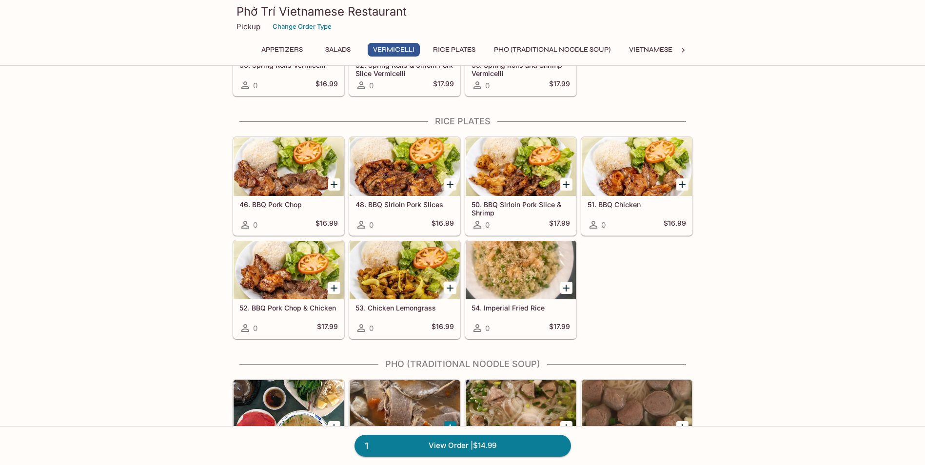
click at [454, 57] on div "Appetizers Salads Vermicelli Rice Plates Pho (Traditional Noodle Soup) Vietname…" at bounding box center [462, 53] width 421 height 20
click at [454, 46] on button "Pho (Traditional Noodle Soup)" at bounding box center [552, 50] width 127 height 14
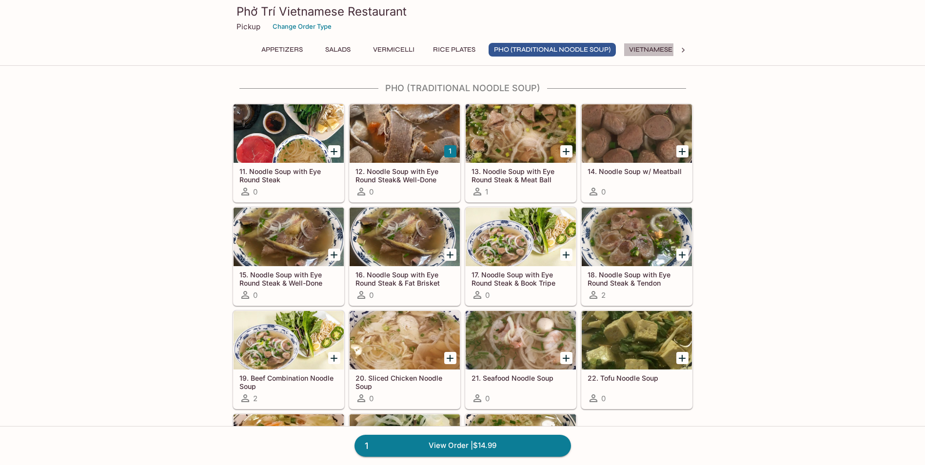
click at [454, 48] on button "Vietnamese Sandwiches" at bounding box center [675, 50] width 103 height 14
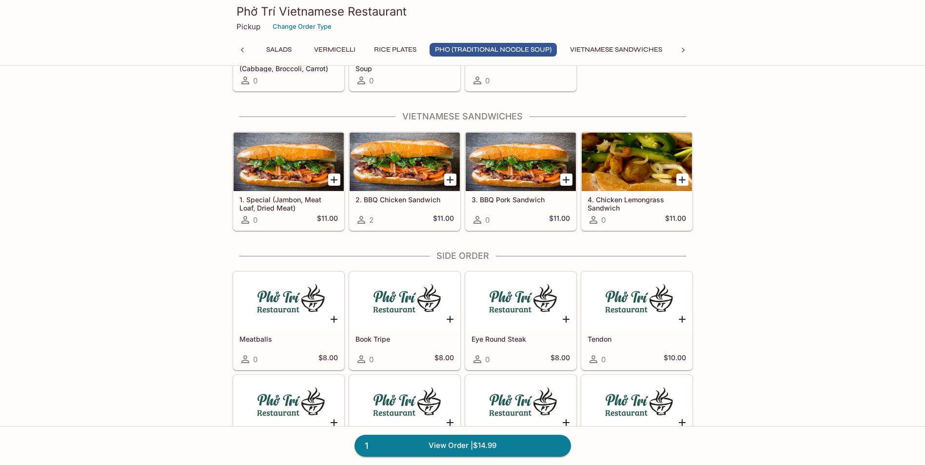
scroll to position [1213, 0]
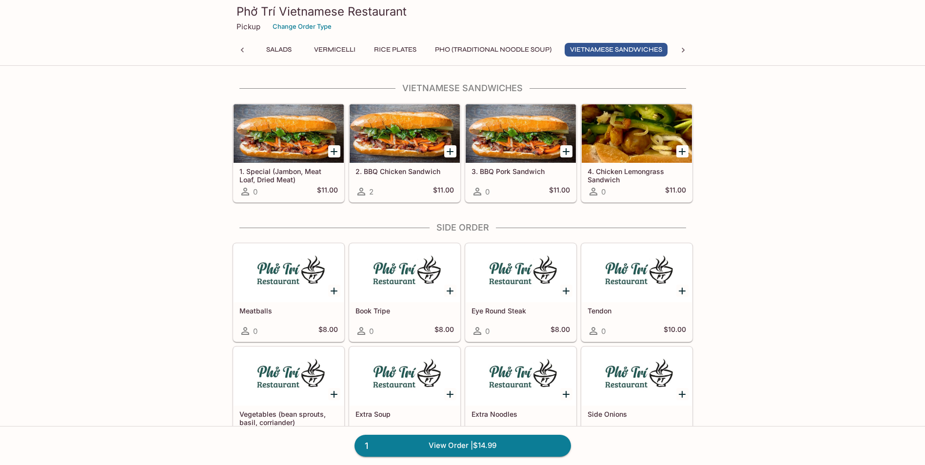
click at [454, 46] on div at bounding box center [684, 50] width 20 height 15
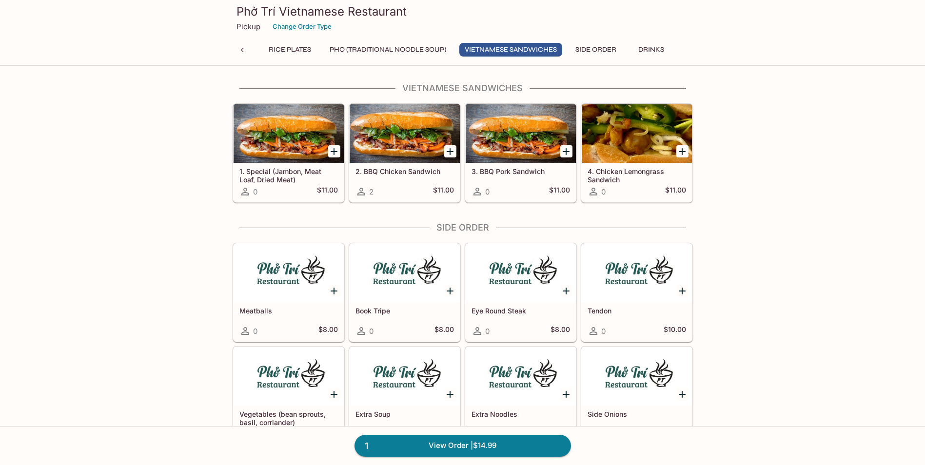
click at [454, 56] on button "Side Order" at bounding box center [596, 50] width 52 height 14
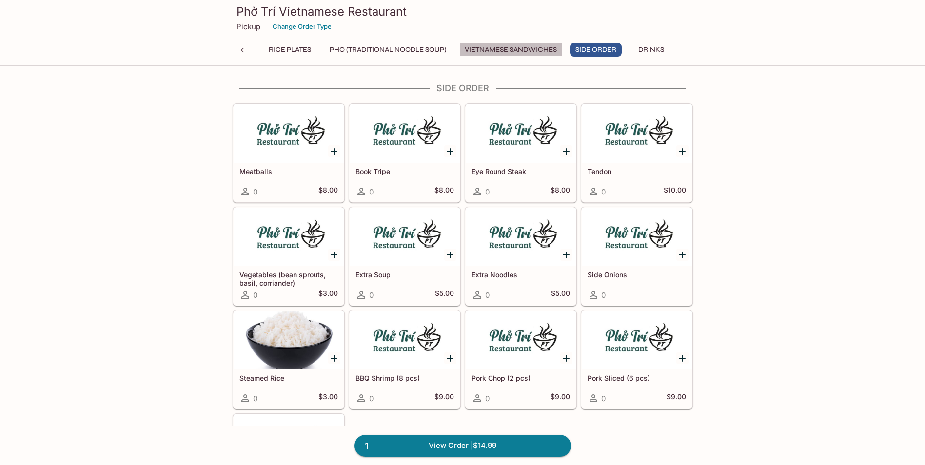
click at [454, 53] on button "Vietnamese Sandwiches" at bounding box center [510, 50] width 103 height 14
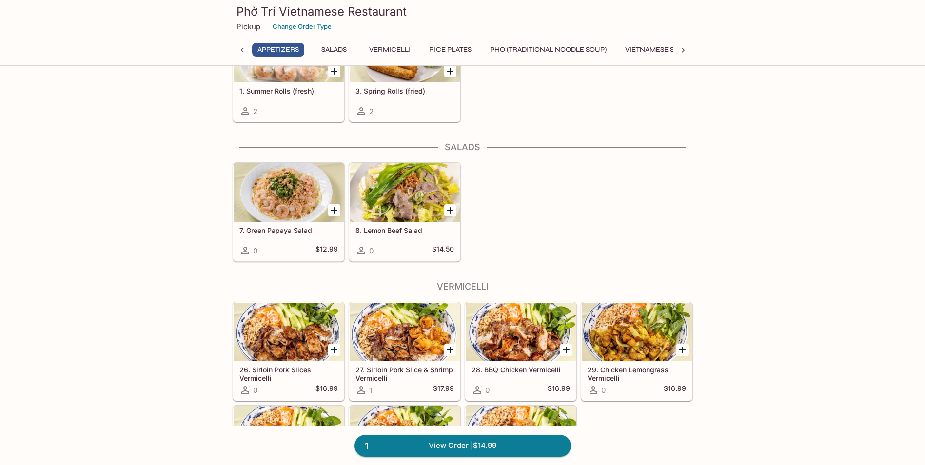
scroll to position [0, 0]
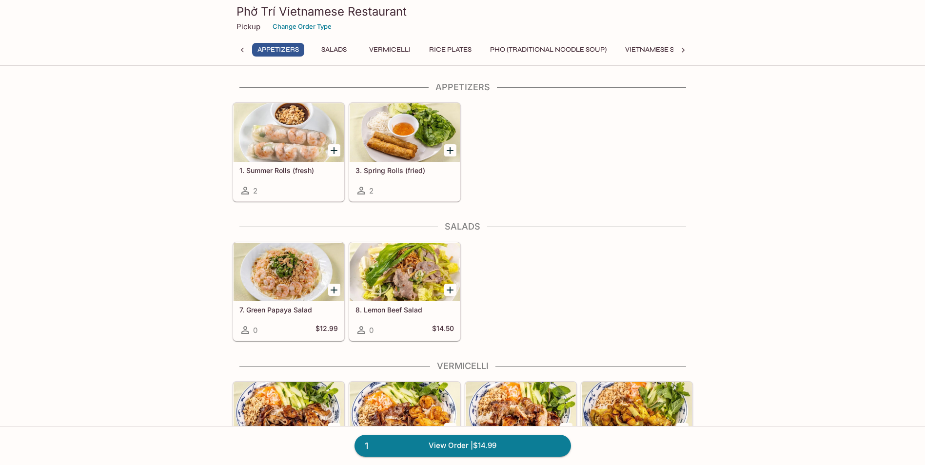
click at [248, 48] on div at bounding box center [243, 50] width 20 height 15
click at [273, 51] on button "Appetizers" at bounding box center [282, 50] width 52 height 14
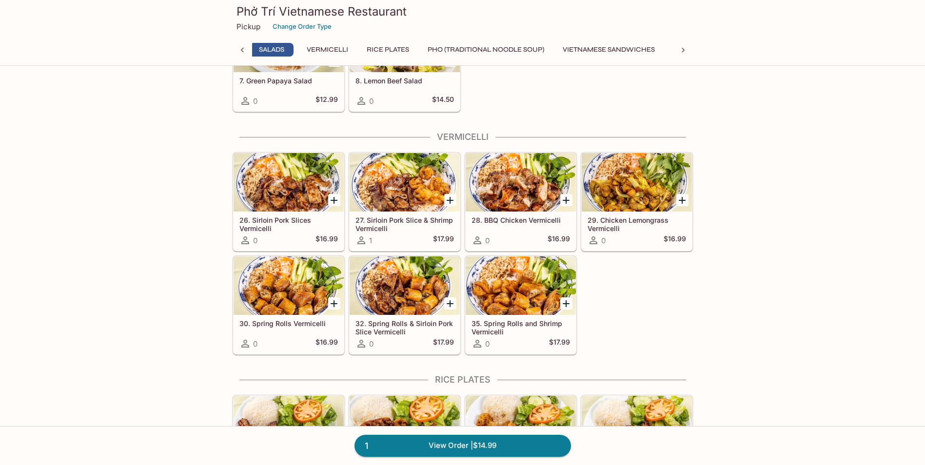
scroll to position [0, 65]
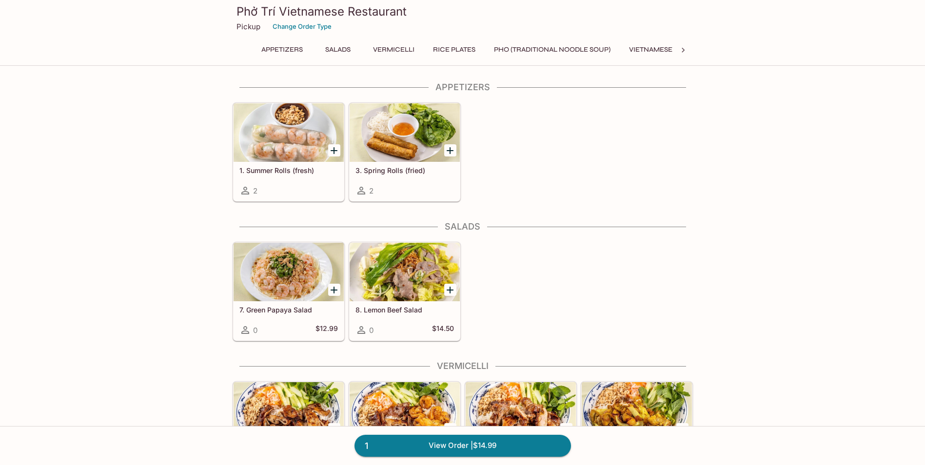
click at [684, 50] on icon at bounding box center [683, 50] width 3 height 5
click at [684, 50] on div "Appetizers Salads Vermicelli Rice Plates Pho (Traditional Noodle Soup) Vietname…" at bounding box center [463, 53] width 460 height 20
click at [646, 49] on button "Drinks" at bounding box center [652, 50] width 44 height 14
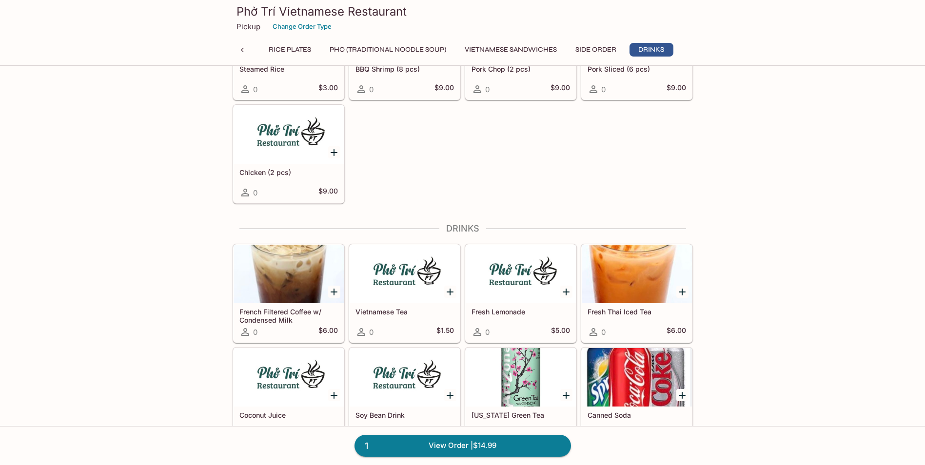
scroll to position [1692, 0]
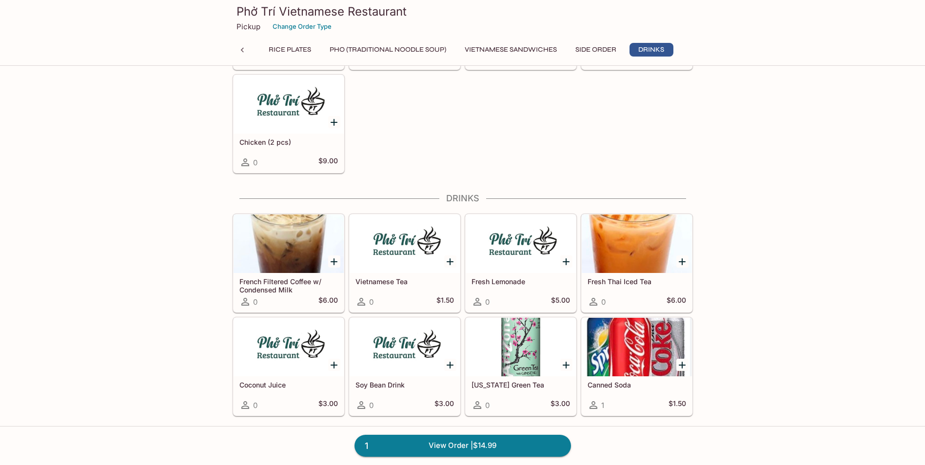
click at [301, 237] on div at bounding box center [289, 244] width 110 height 59
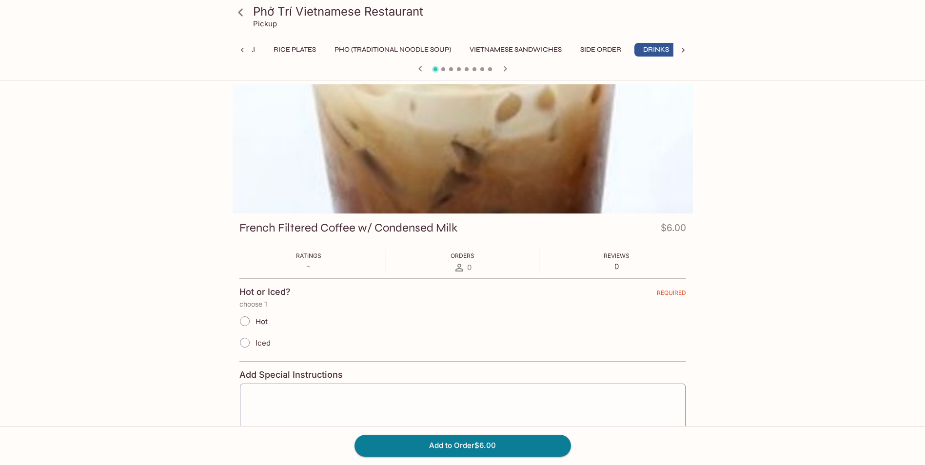
scroll to position [0, 171]
click at [230, 18] on link at bounding box center [241, 12] width 24 height 24
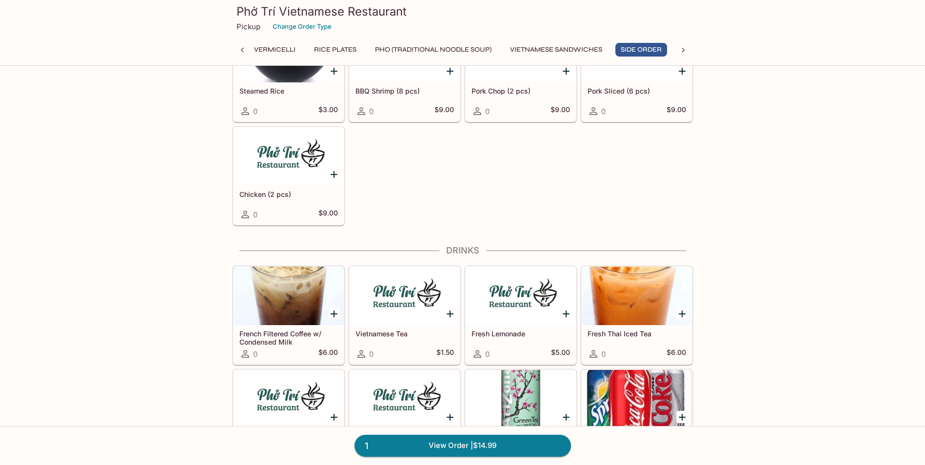
scroll to position [1692, 0]
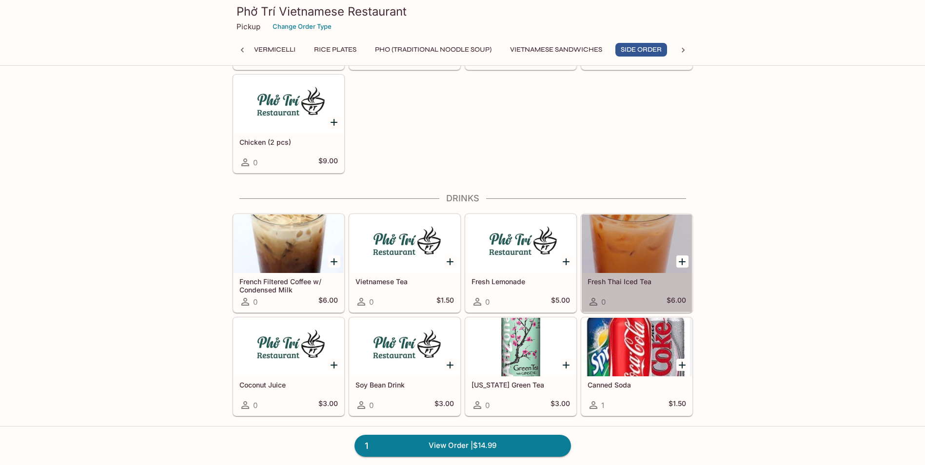
click at [628, 243] on div at bounding box center [637, 244] width 110 height 59
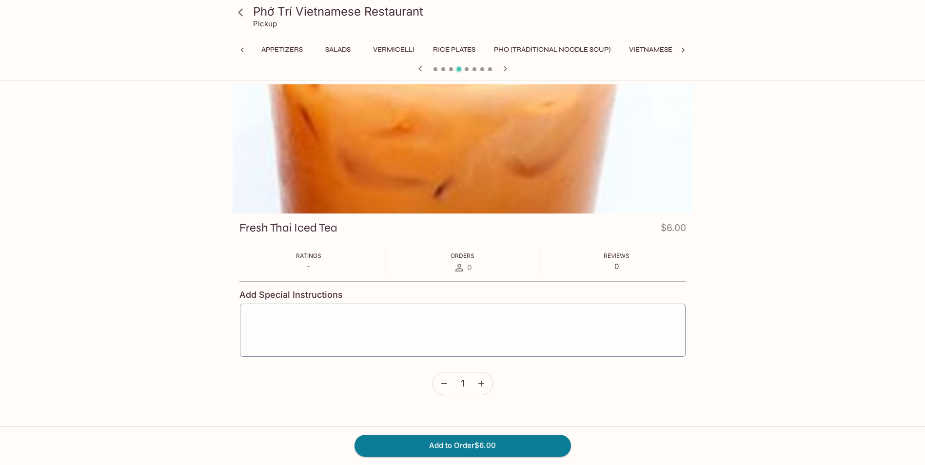
scroll to position [0, 171]
